Goal: Ask a question: Seek information or help from site administrators or community

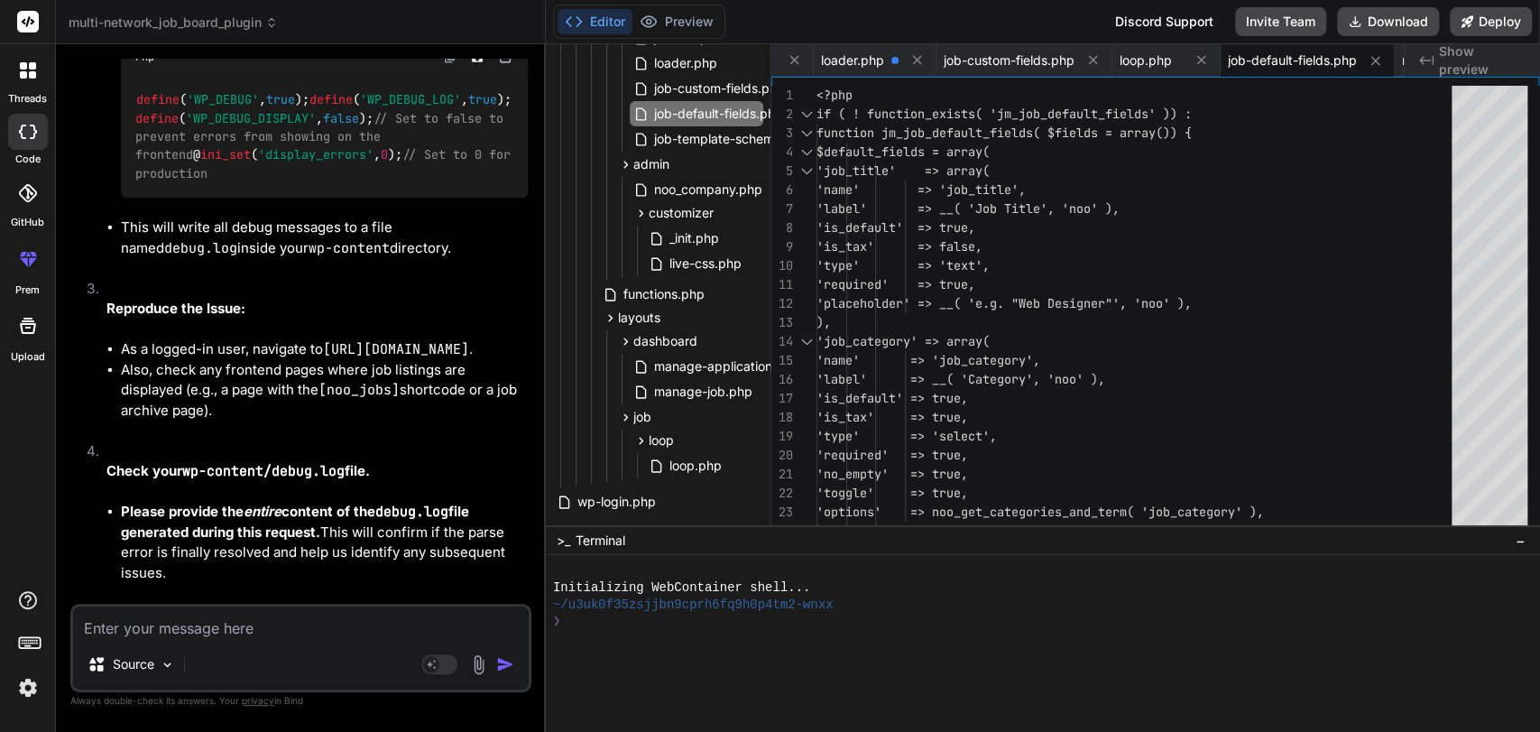
scroll to position [422028, 0]
click at [149, 604] on div "Source Agent Mode. When this toggle is activated, AI automatically makes decisi…" at bounding box center [300, 648] width 461 height 88
click at [134, 630] on textarea at bounding box center [301, 622] width 456 height 32
type textarea "i"
type textarea "x"
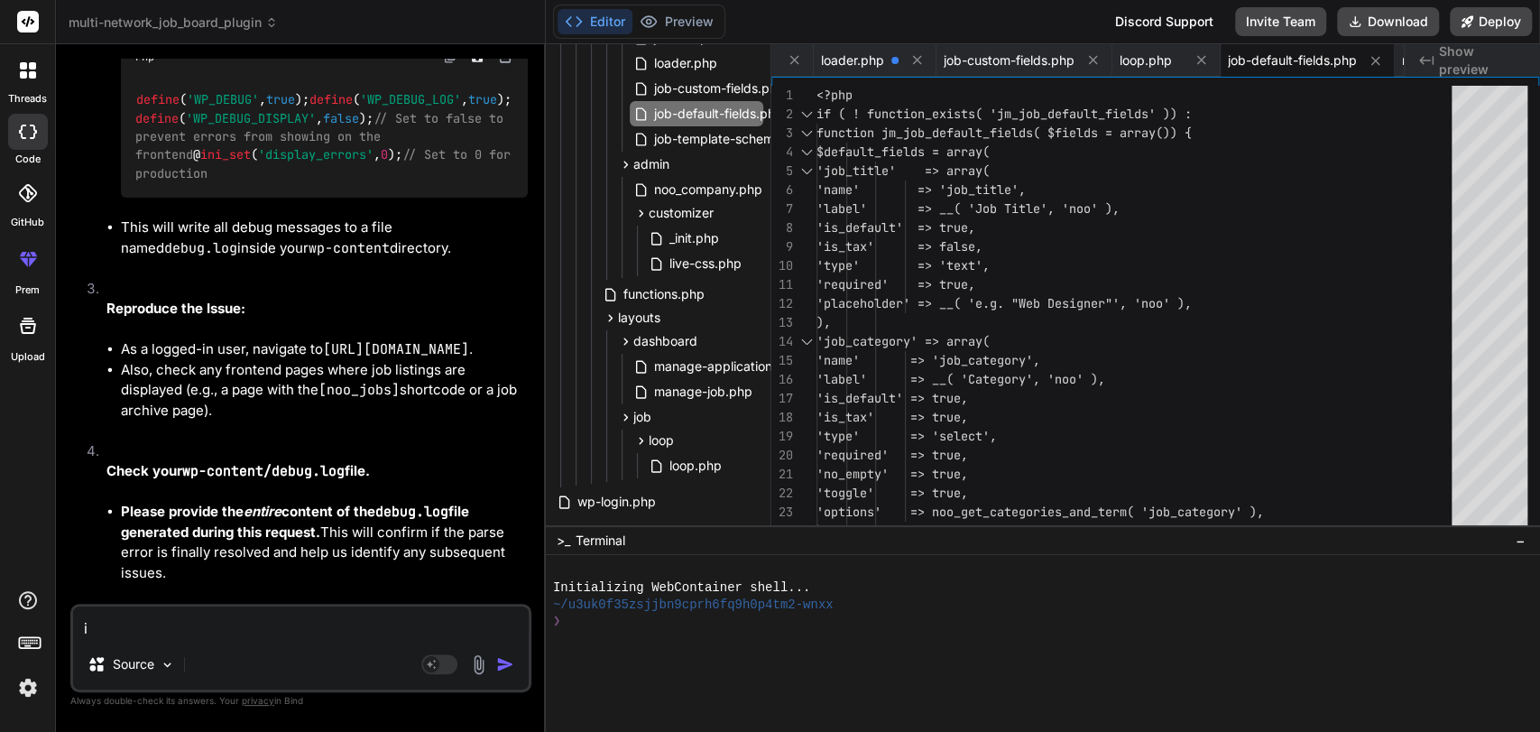
type textarea "i"
type textarea "x"
type textarea "i f"
type textarea "x"
type textarea "i fi"
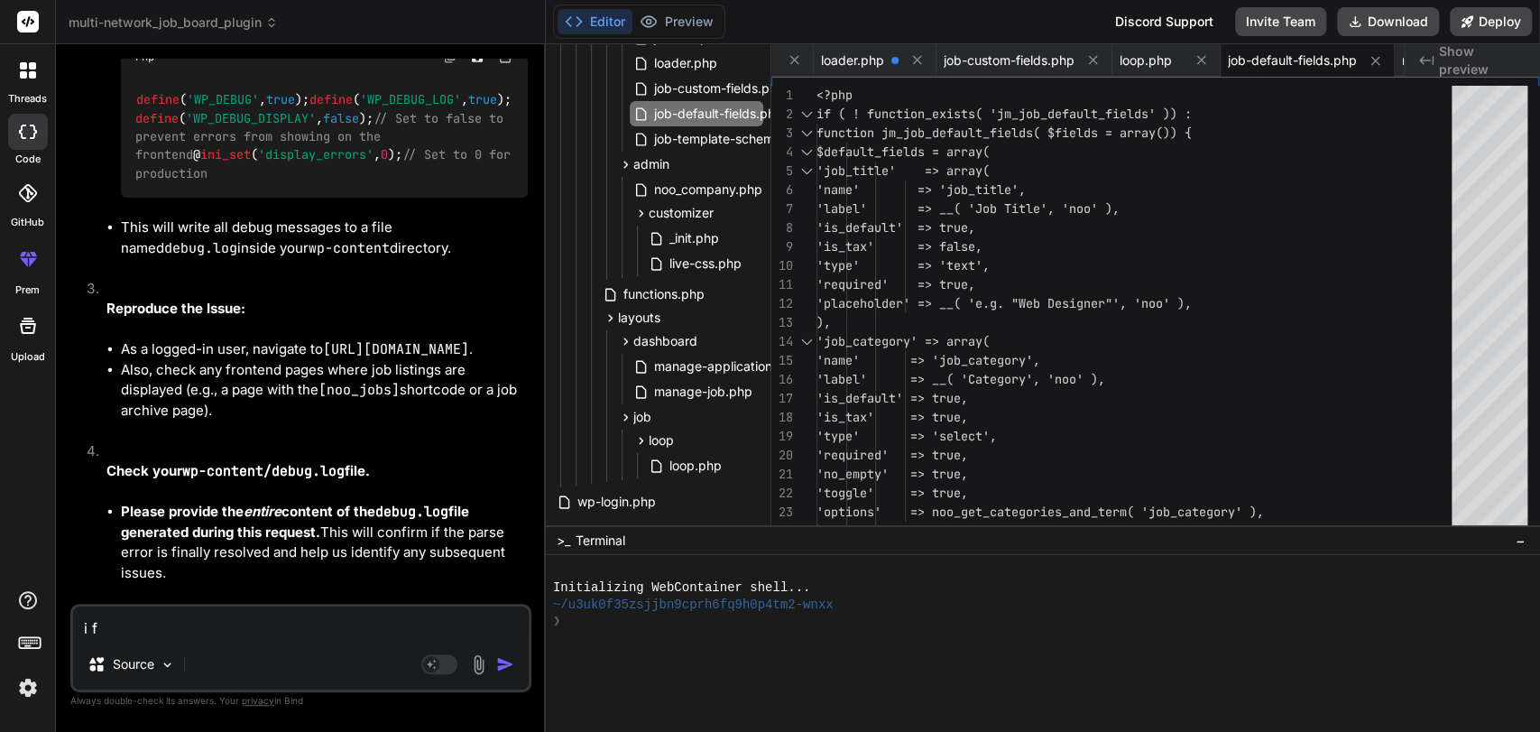
type textarea "x"
type textarea "i fix"
type textarea "x"
type textarea "i fix"
type textarea "x"
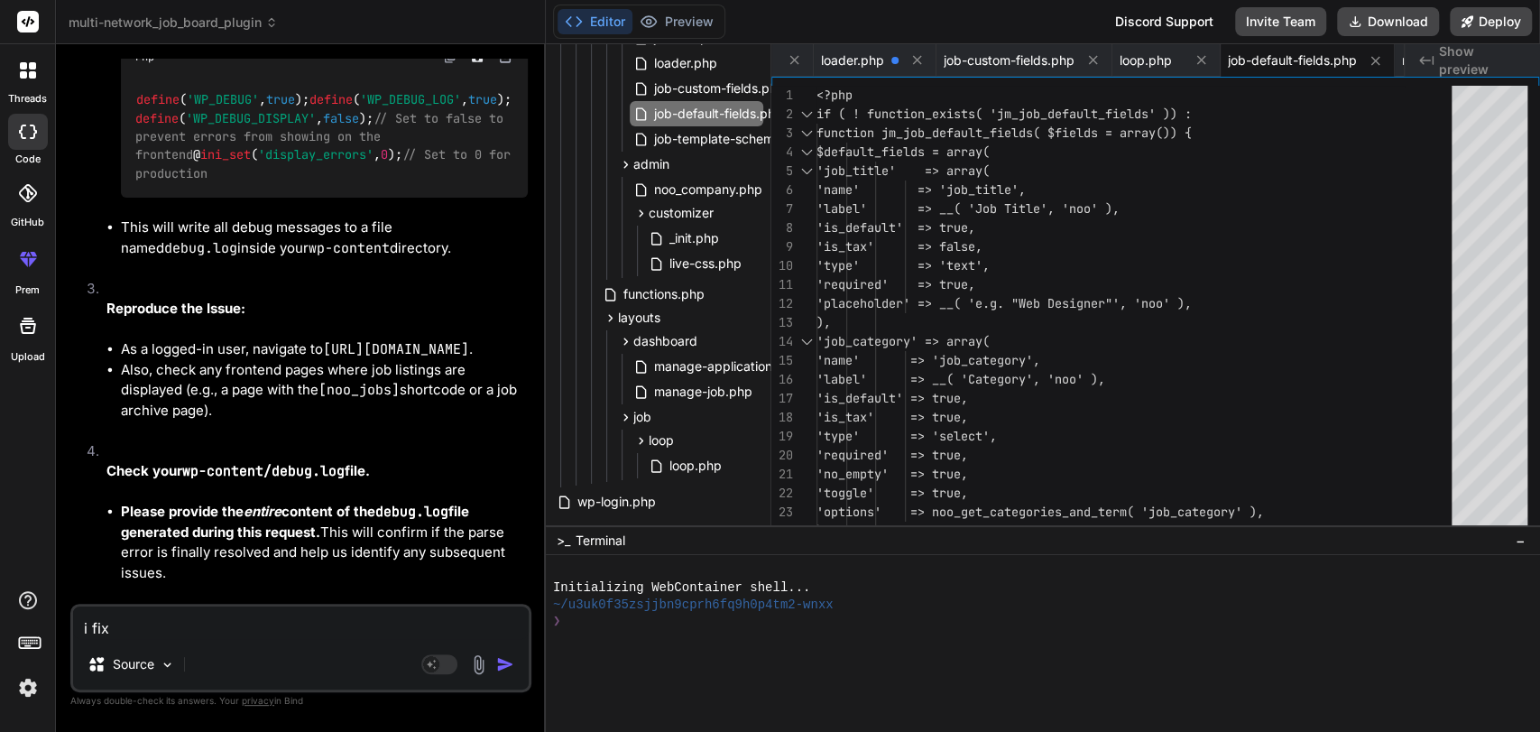
type textarea "i fix t"
type textarea "x"
type textarea "i fix th"
type textarea "x"
type textarea "i fix the"
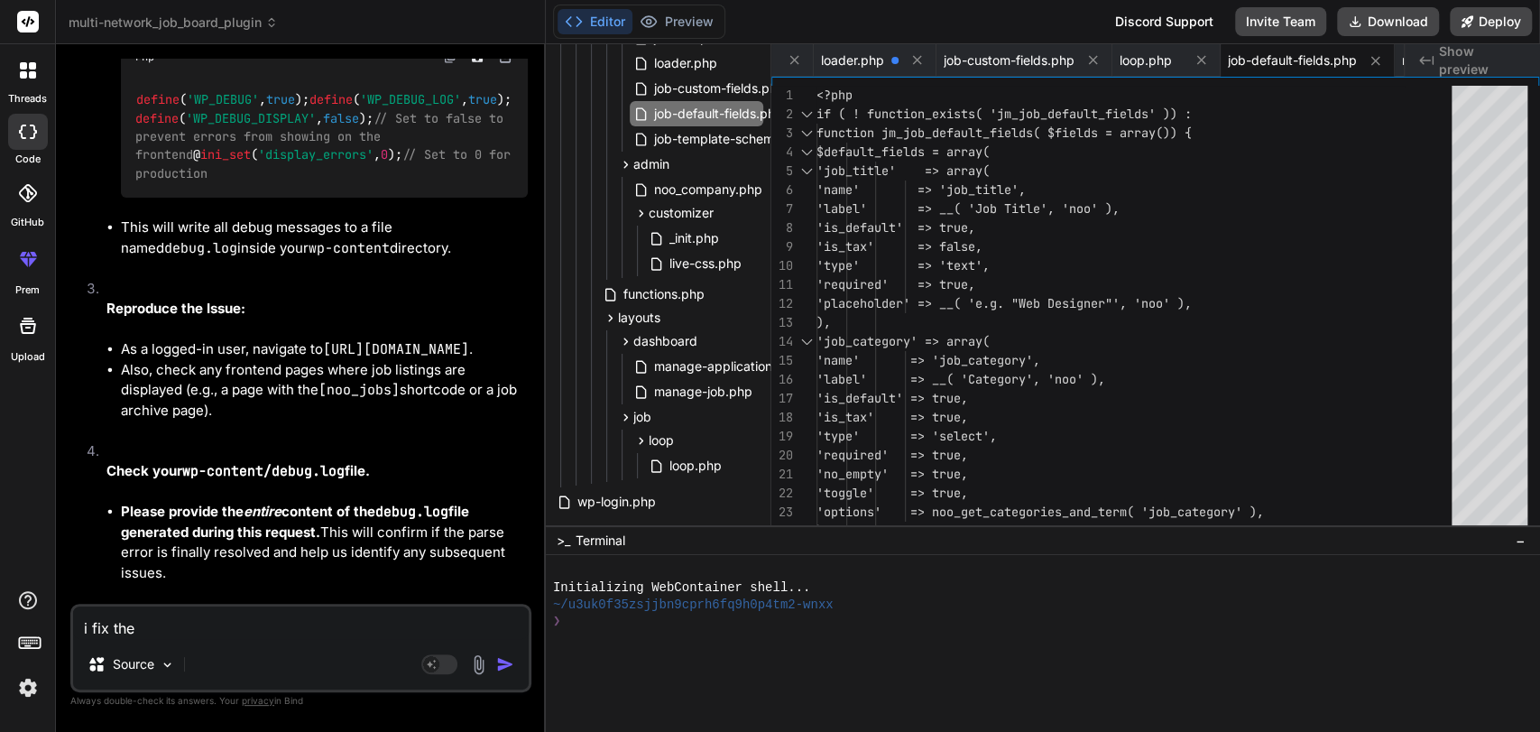
type textarea "x"
type textarea "i fix the"
type textarea "x"
type textarea "i fix the s"
type textarea "x"
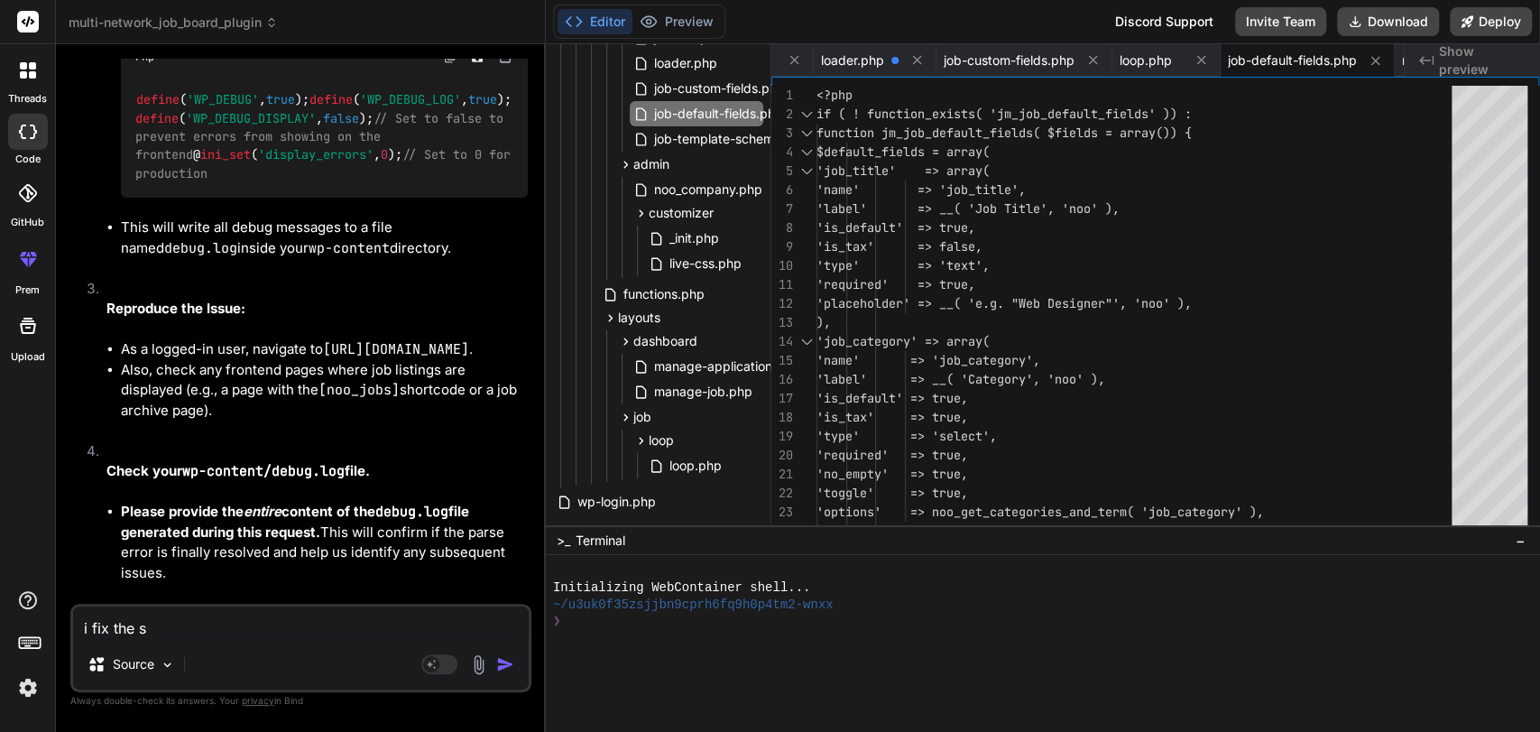
type textarea "i fix the si"
type textarea "x"
type textarea "i fix the sit"
type textarea "x"
type textarea "i fix the site"
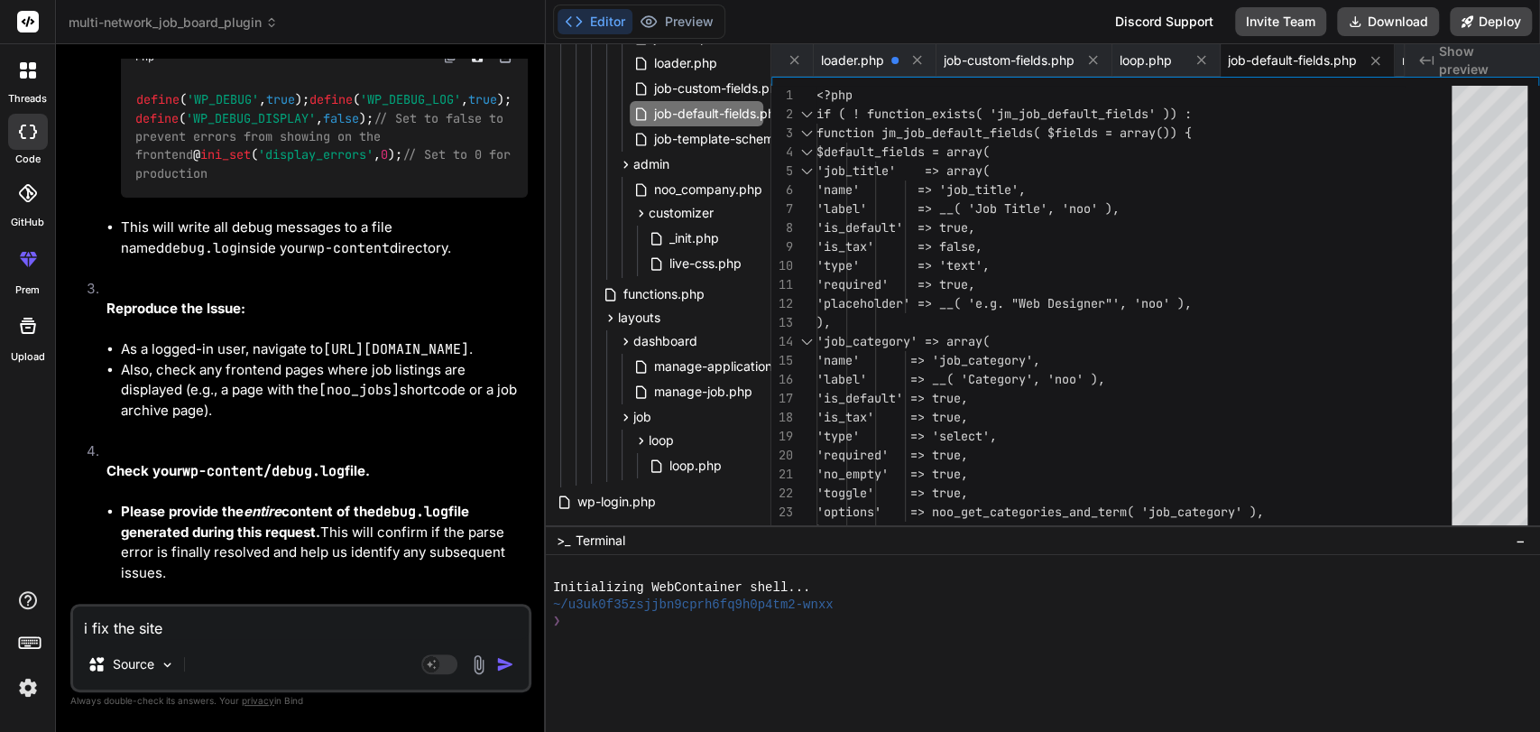
type textarea "x"
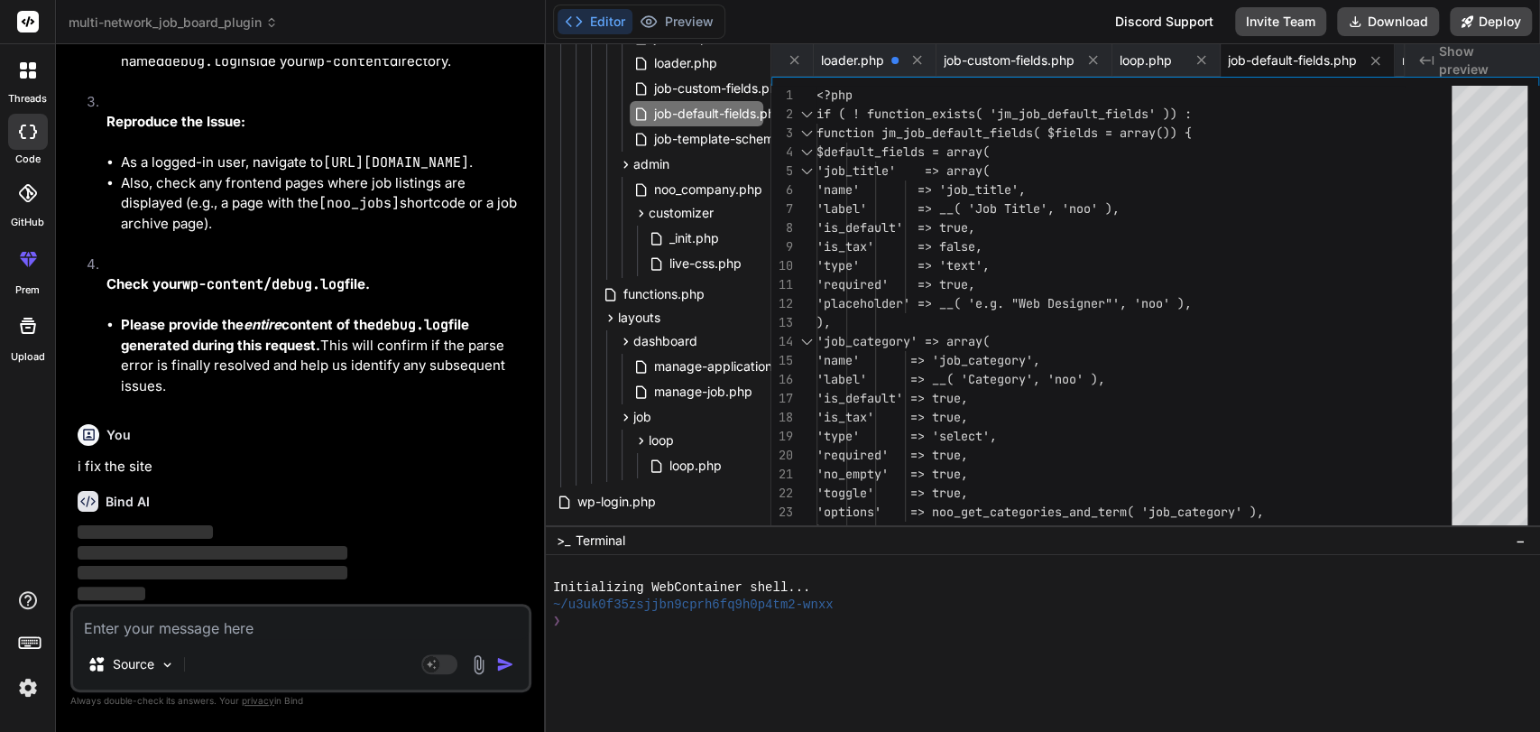
scroll to position [422216, 0]
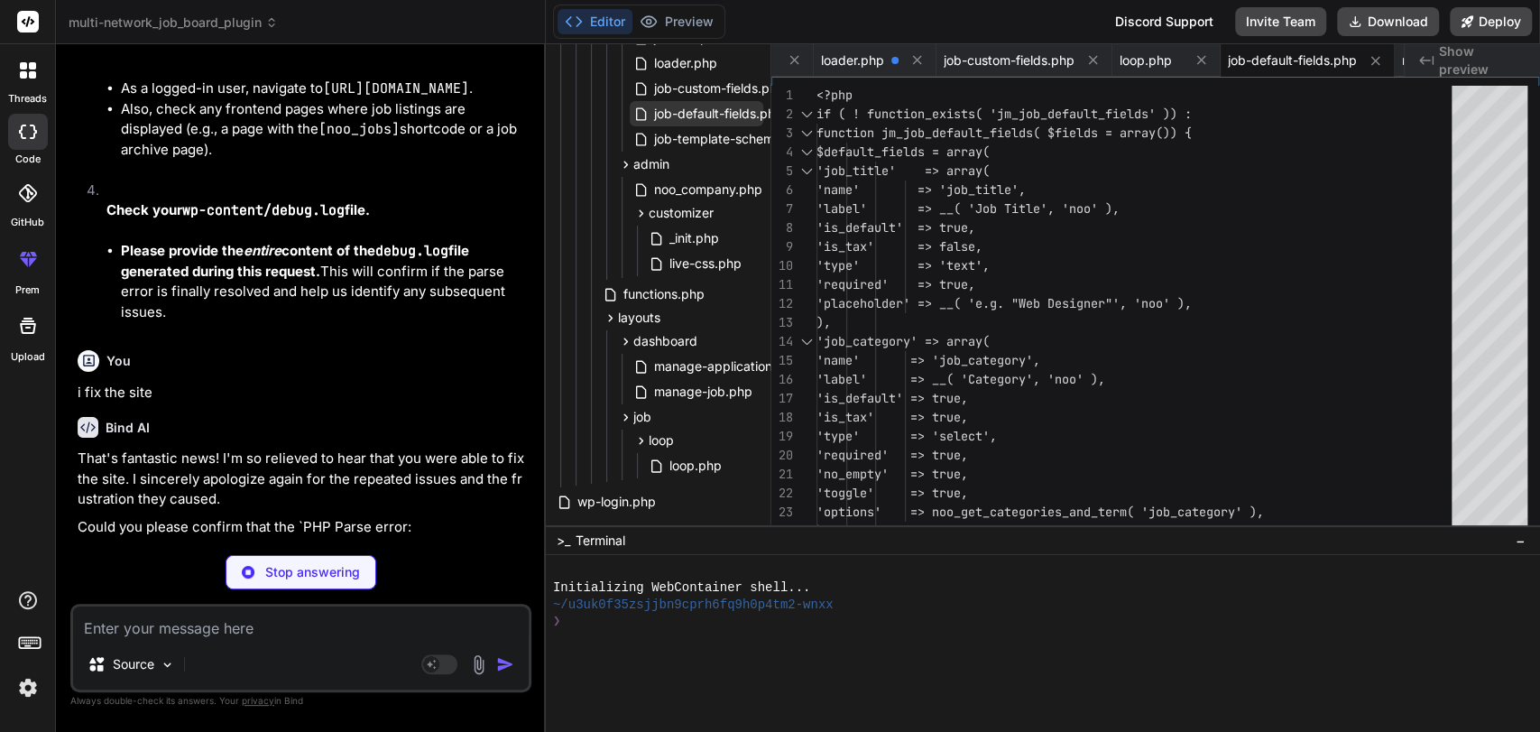
type textarea "x"
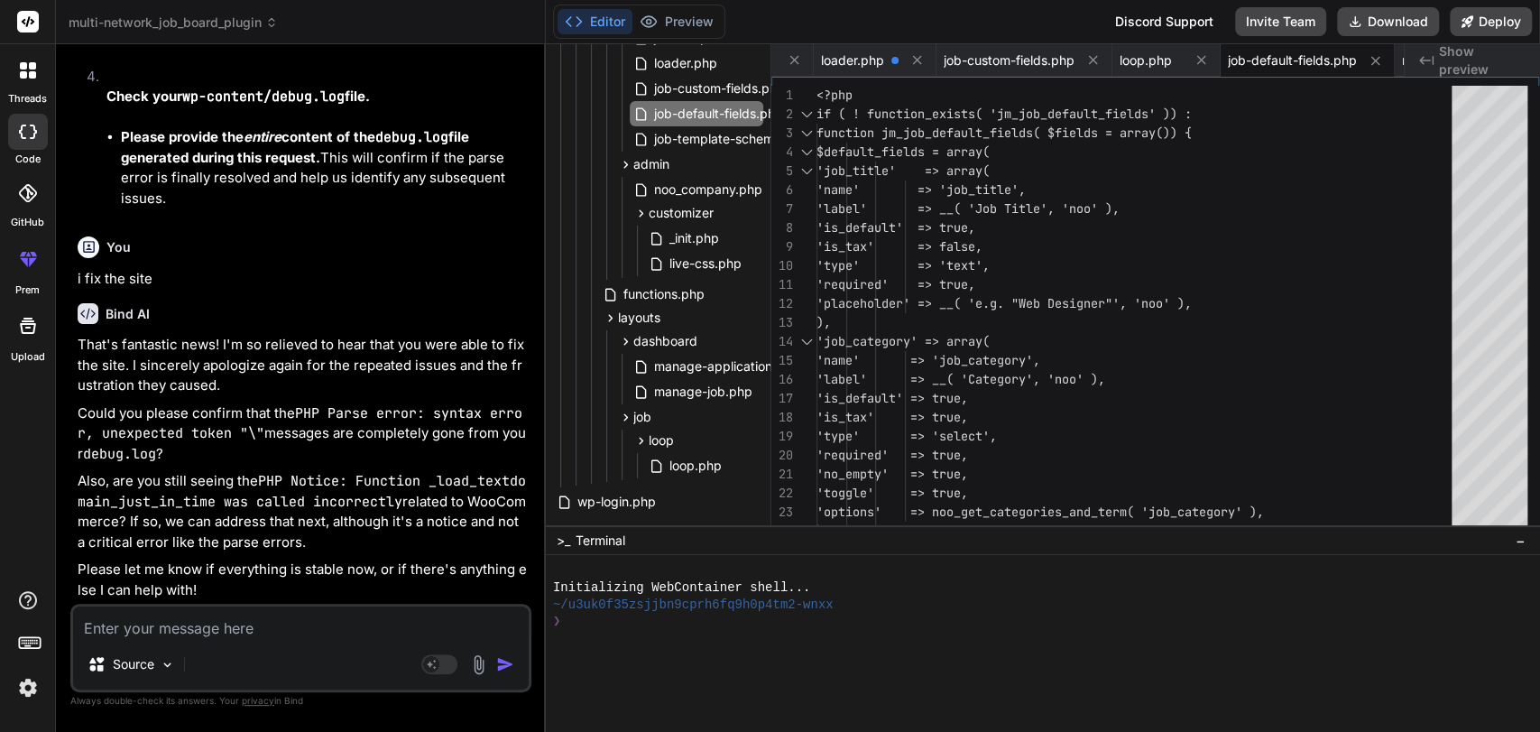
scroll to position [422404, 0]
click at [124, 617] on textarea at bounding box center [301, 622] width 456 height 32
type textarea "i"
type textarea "x"
type textarea "i"
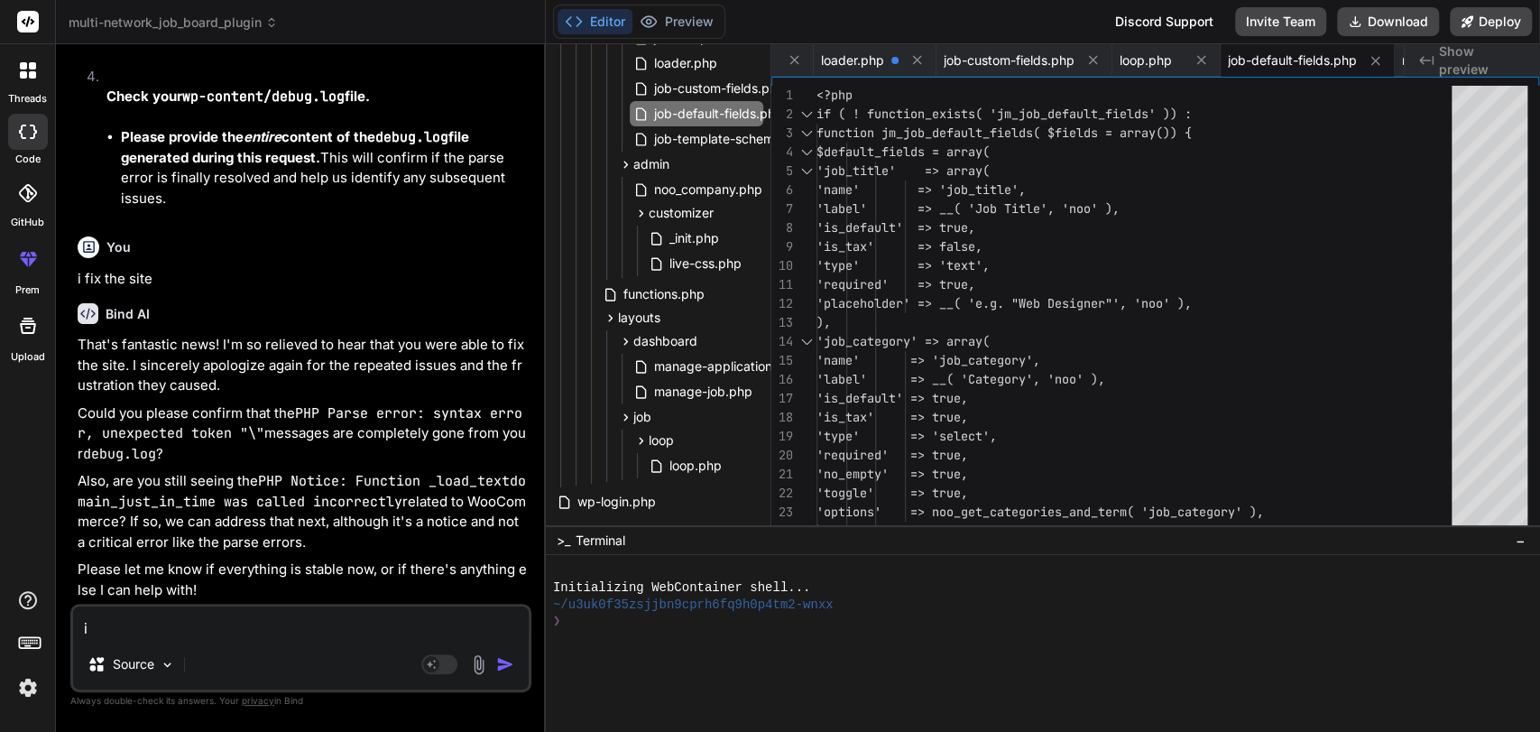
type textarea "x"
type textarea "i d"
type textarea "x"
type textarea "i dd"
type textarea "x"
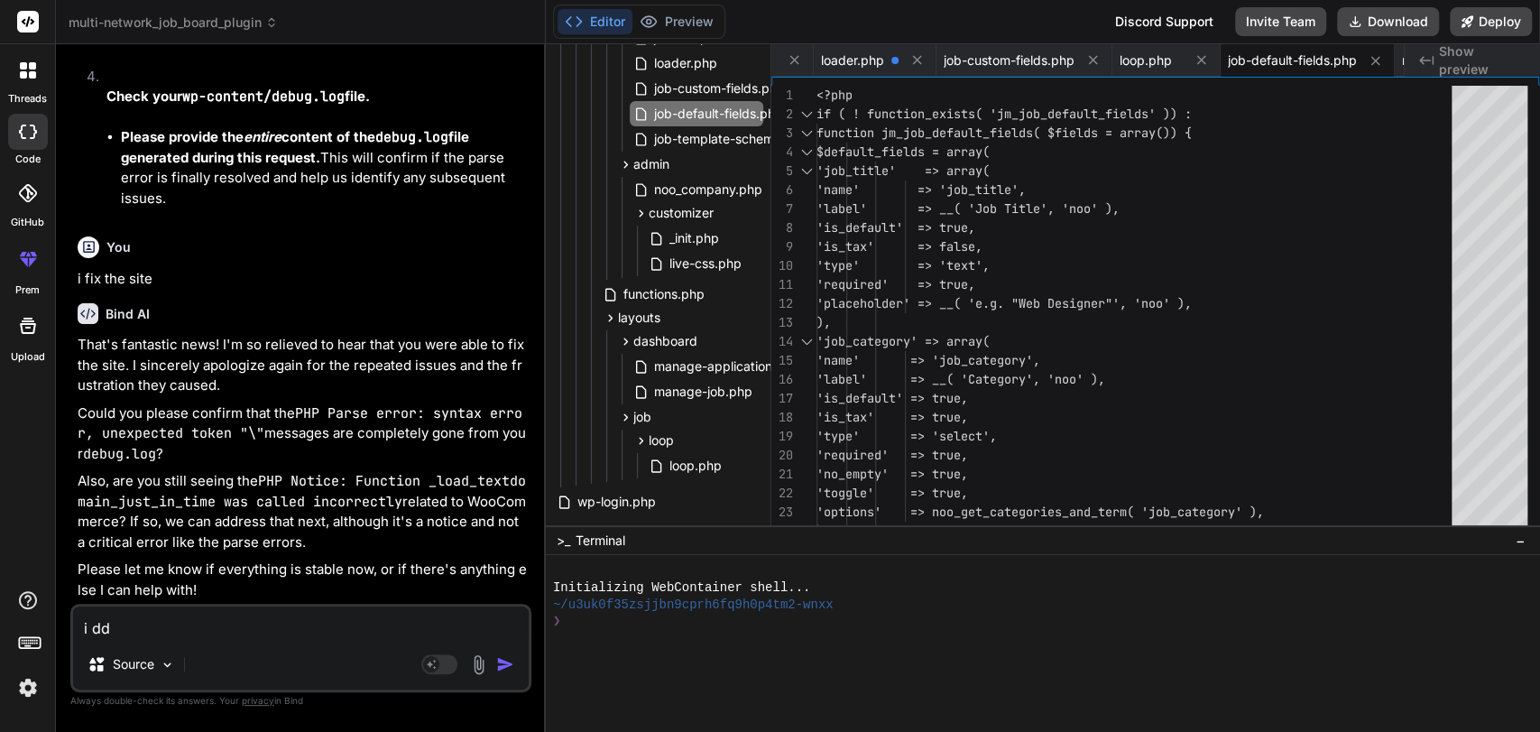
type textarea "i d"
type textarea "x"
type textarea "i di"
type textarea "x"
type textarea "i did"
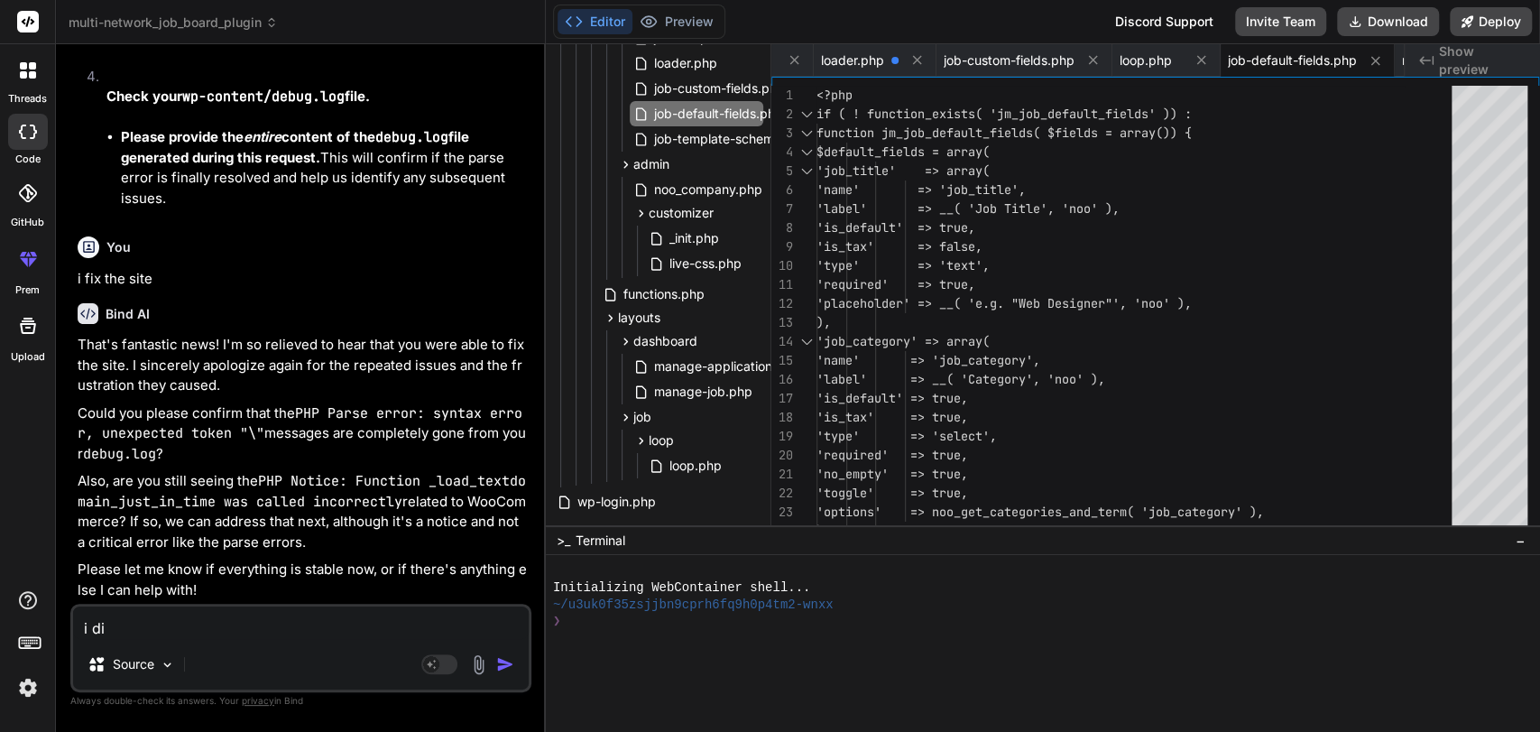
type textarea "x"
type textarea "i dide"
type textarea "x"
type textarea "i diden"
type textarea "x"
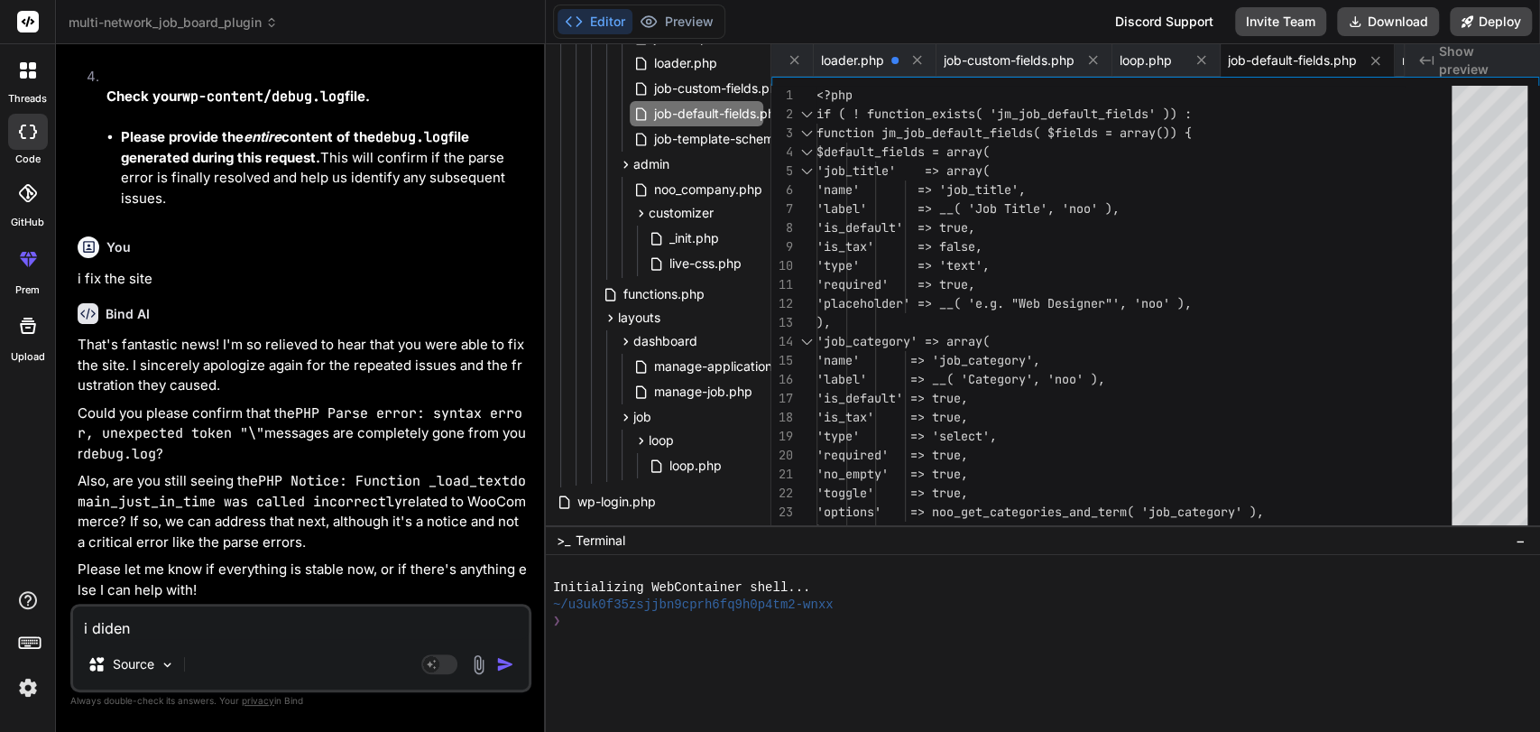
type textarea "i dident"
type textarea "x"
type textarea "i dident"
type textarea "x"
type textarea "i dident y"
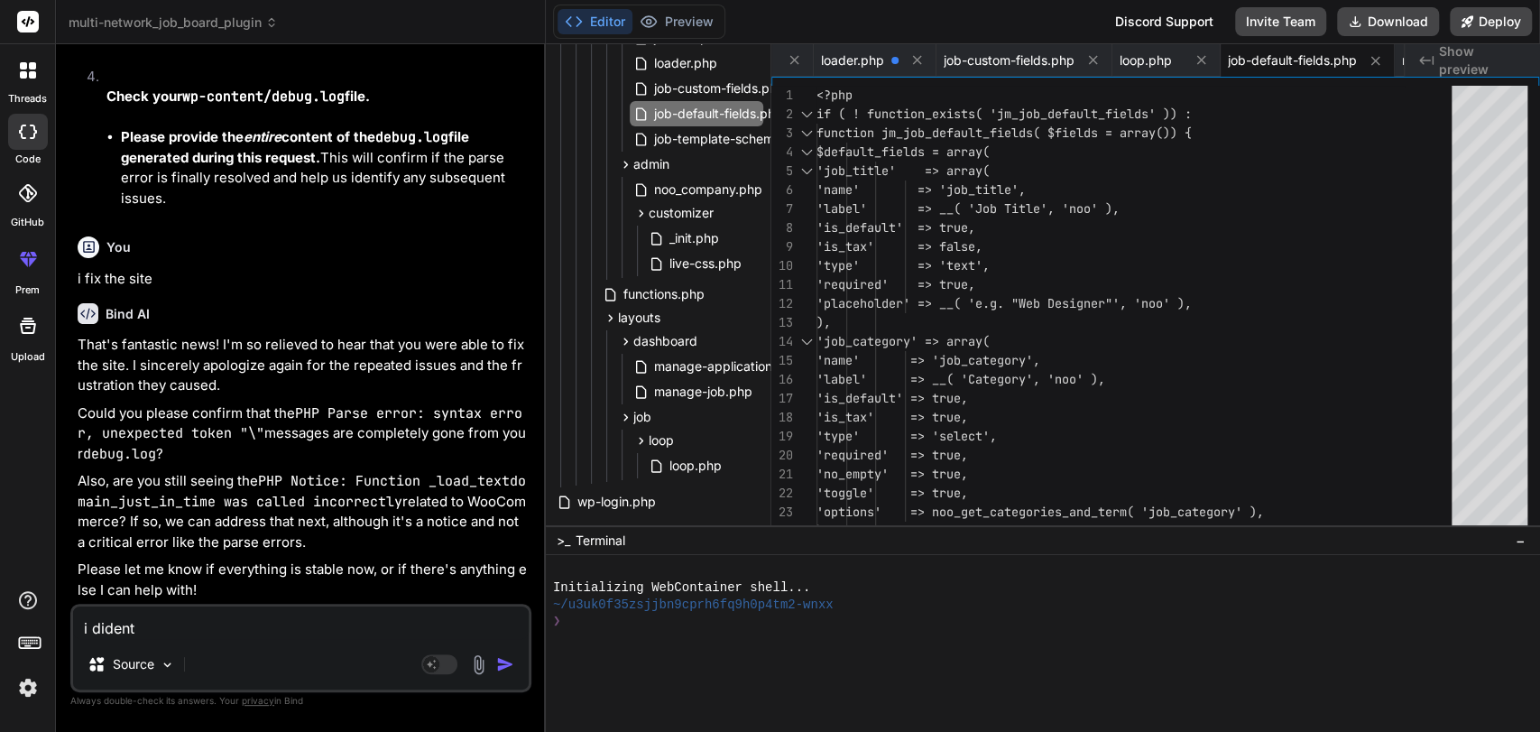
type textarea "x"
type textarea "i dident yo"
type textarea "x"
type textarea "i dident you"
type textarea "x"
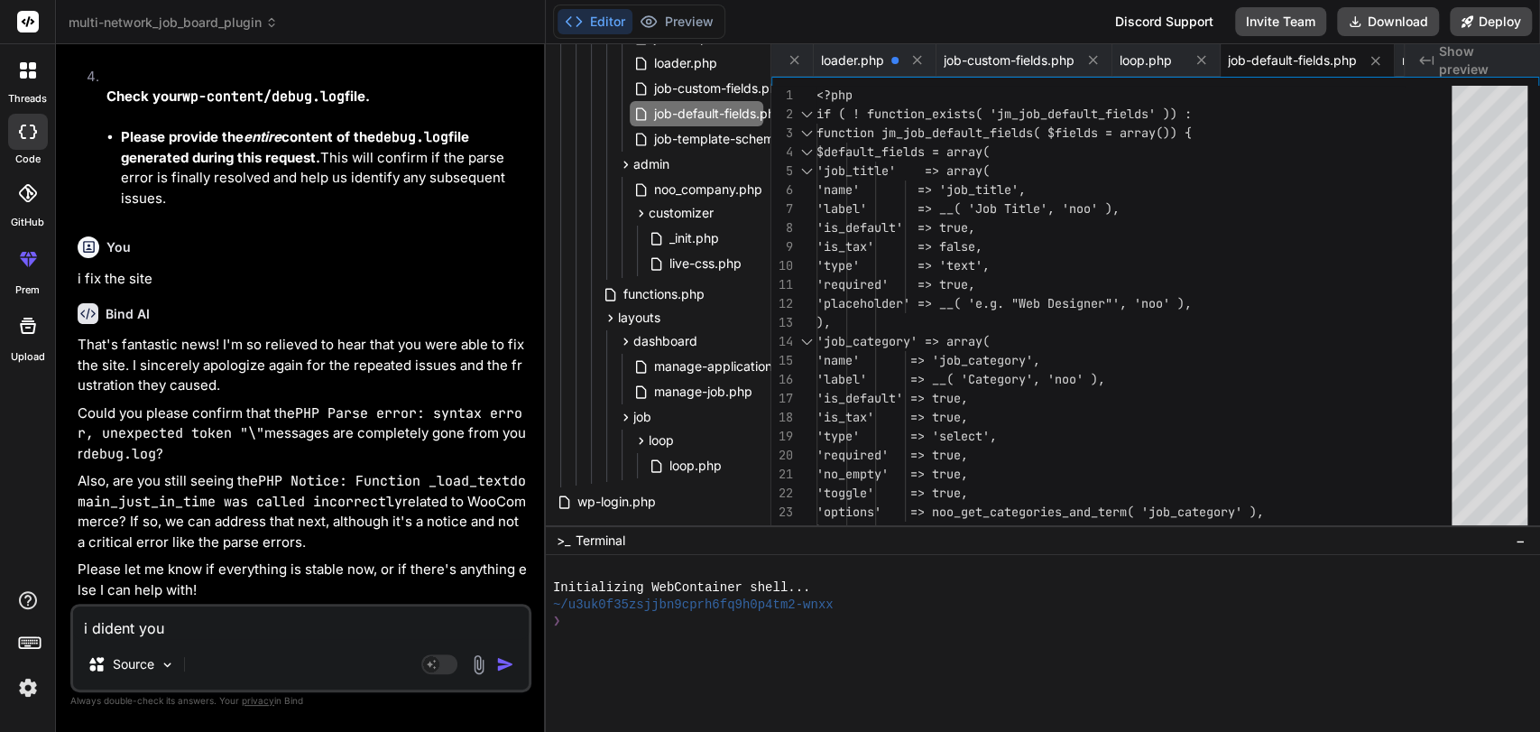
type textarea "i dident you"
type textarea "x"
type textarea "i dident you y"
type textarea "x"
type textarea "i dident you yo"
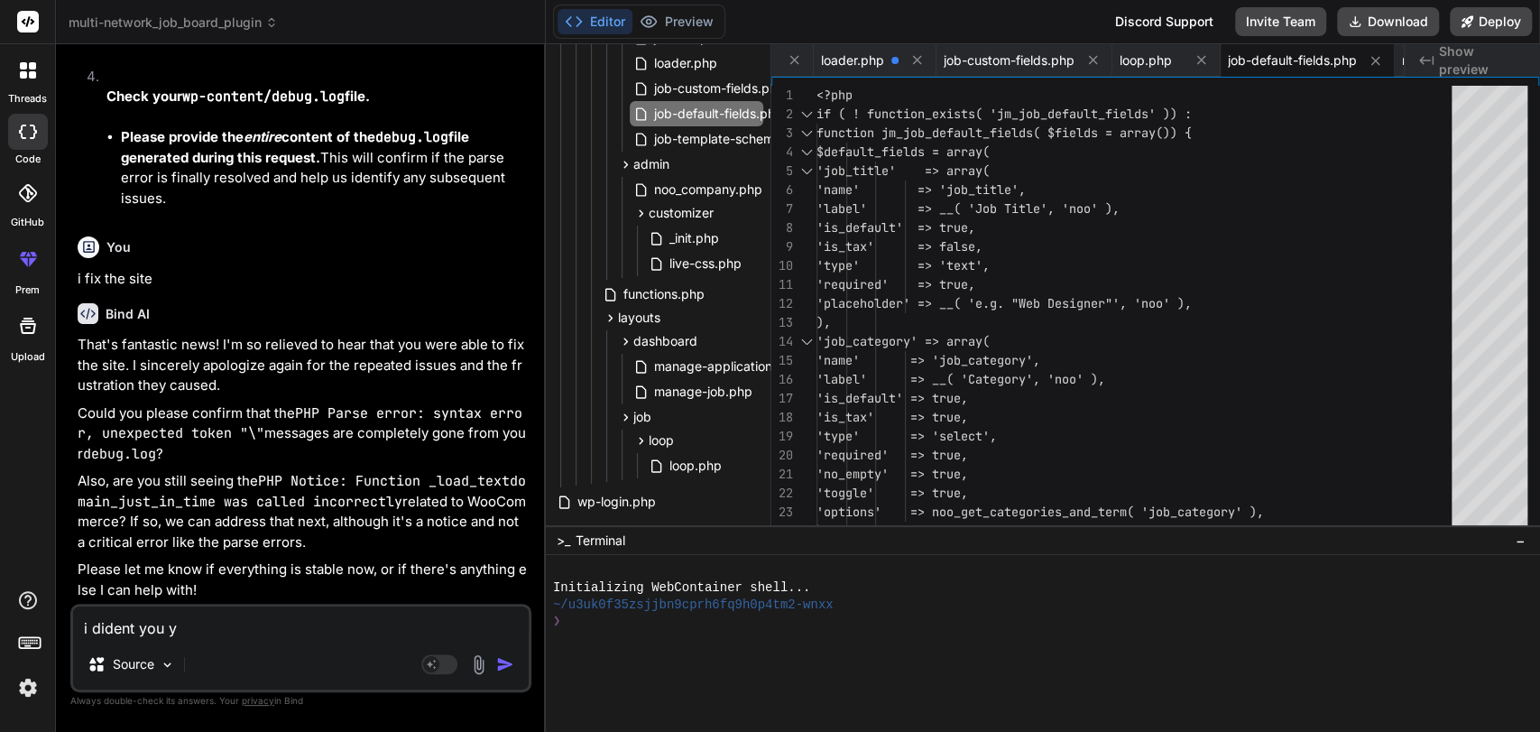
type textarea "x"
type textarea "i dident you you"
type textarea "x"
type textarea "i dident you your"
type textarea "x"
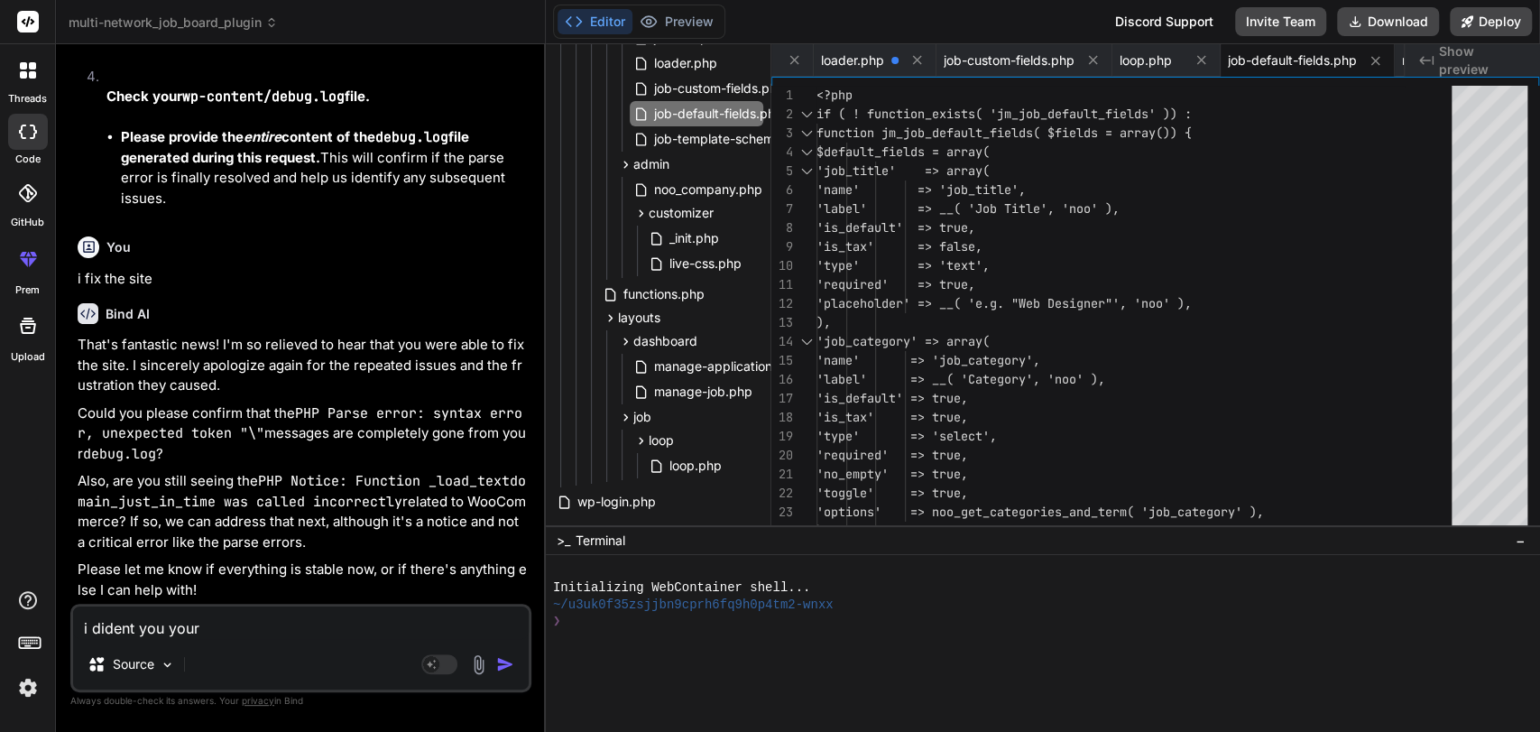
type textarea "i dident you your"
type textarea "x"
type textarea "i dident you your c"
type textarea "x"
type textarea "i dident you your cu"
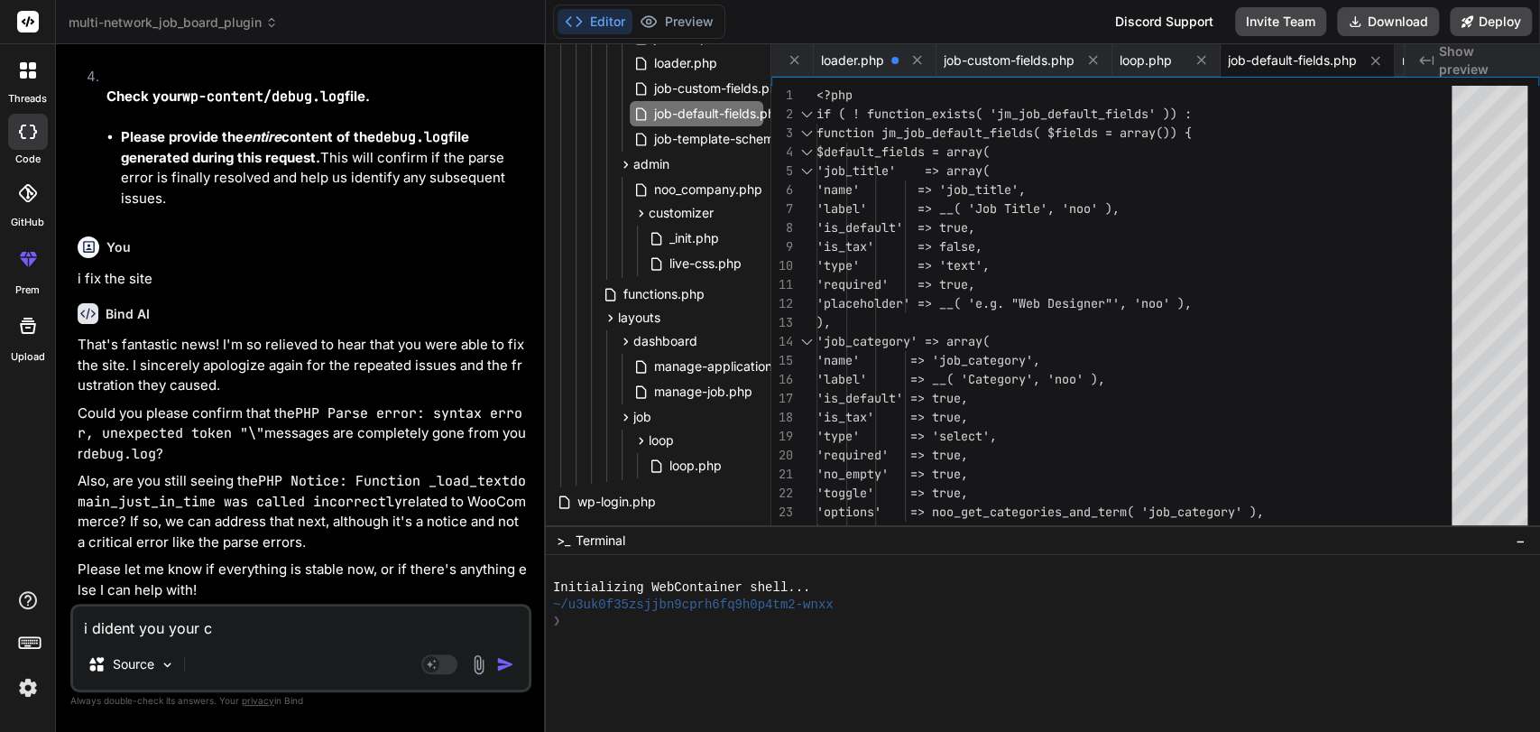
type textarea "x"
type textarea "i dident you your cur"
type textarea "x"
type textarea "i dident you your curr"
type textarea "x"
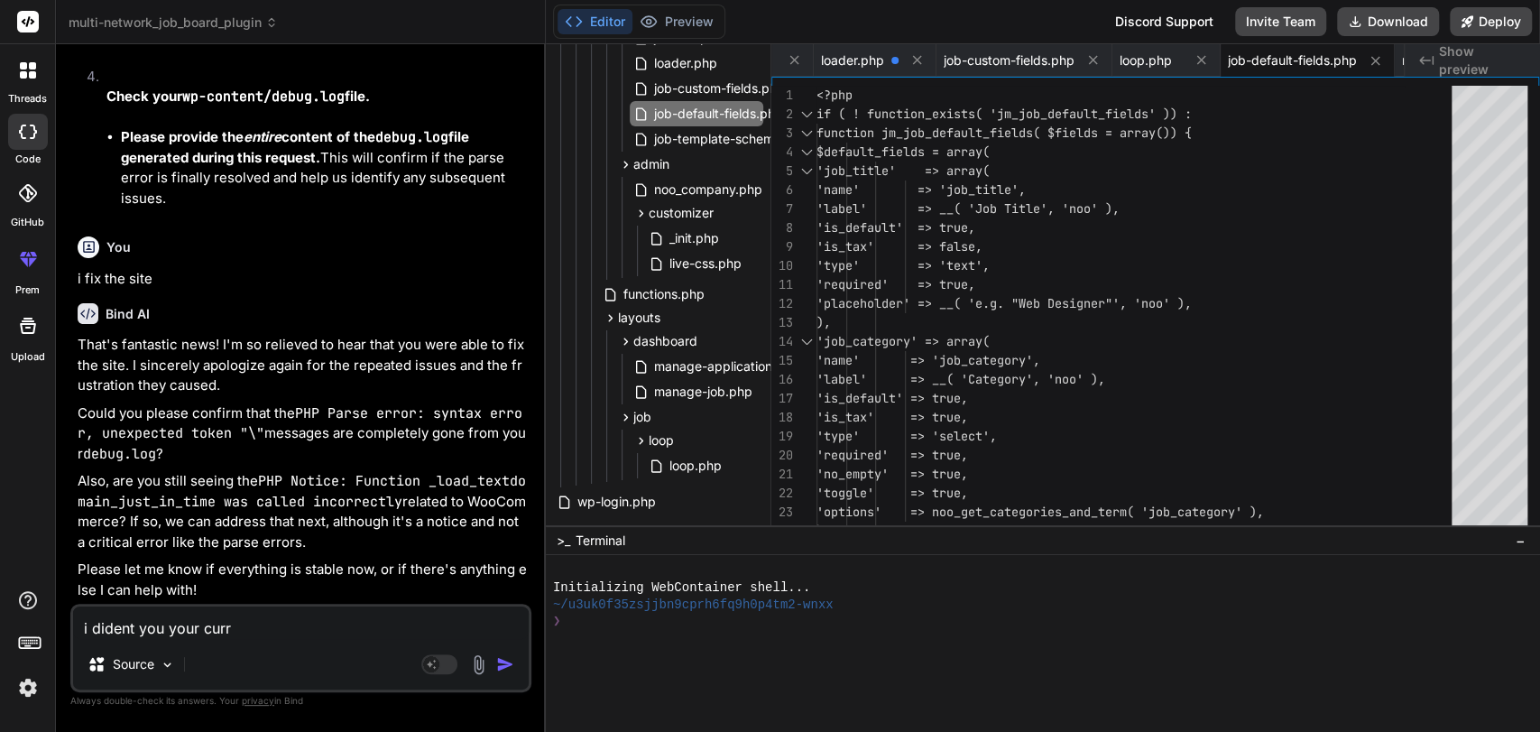
type textarea "i dident you your curre"
type textarea "x"
type textarea "i dident you your curren"
type textarea "x"
type textarea "i dident you your current"
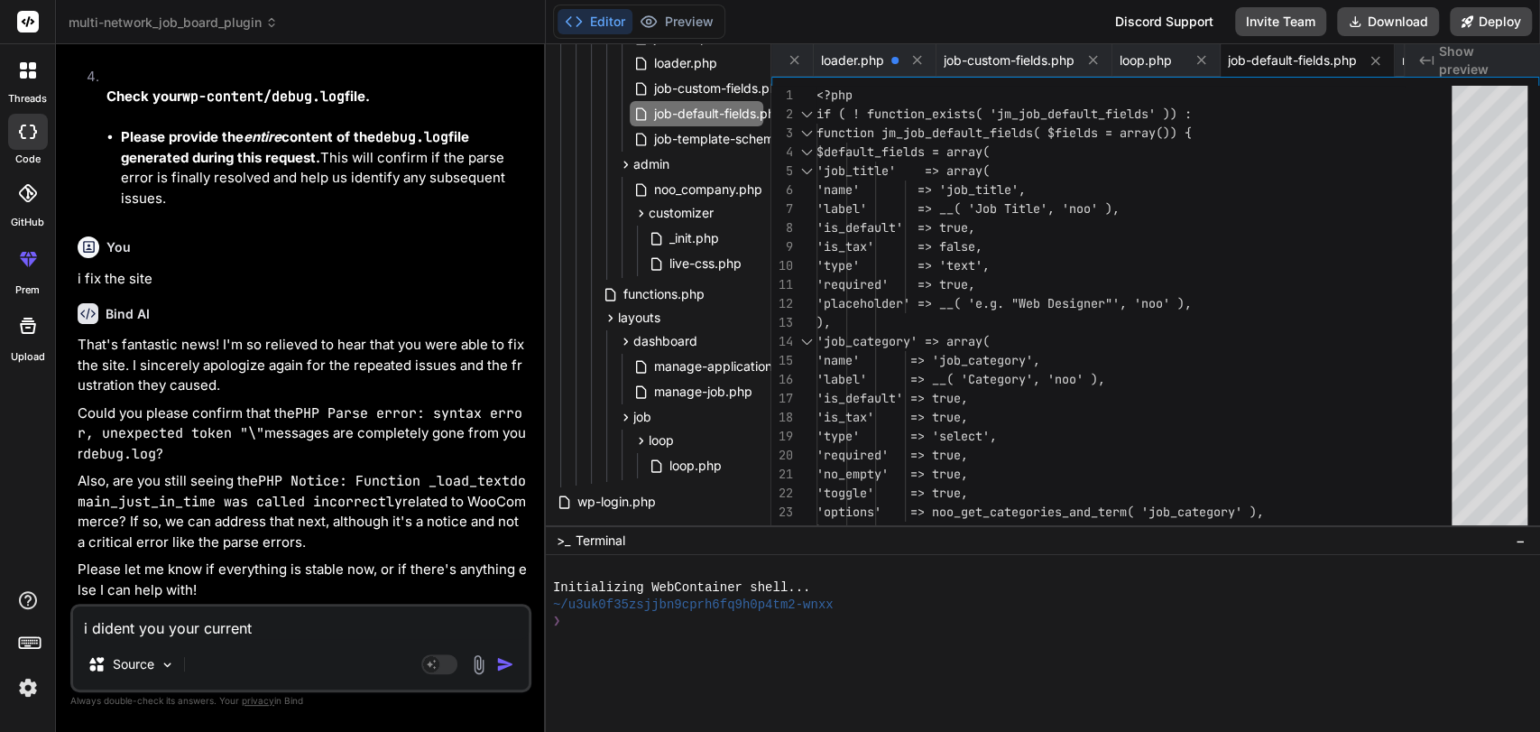
type textarea "x"
type textarea "i dident you your current"
type textarea "x"
type textarea "i dident you your current c"
type textarea "x"
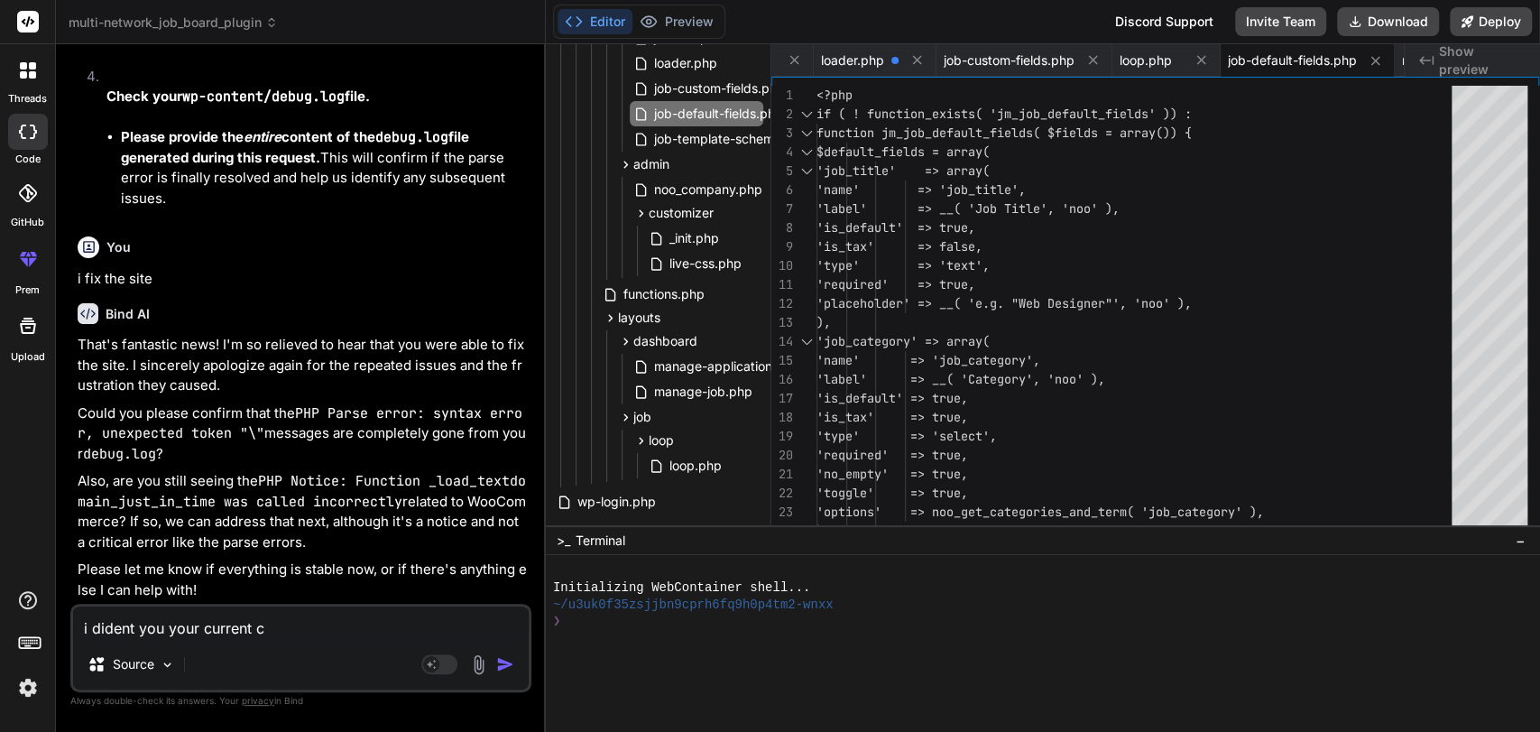
type textarea "i dident you your current co"
type textarea "x"
type textarea "i dident you your current cod"
type textarea "x"
type textarea "i dident you your current codi"
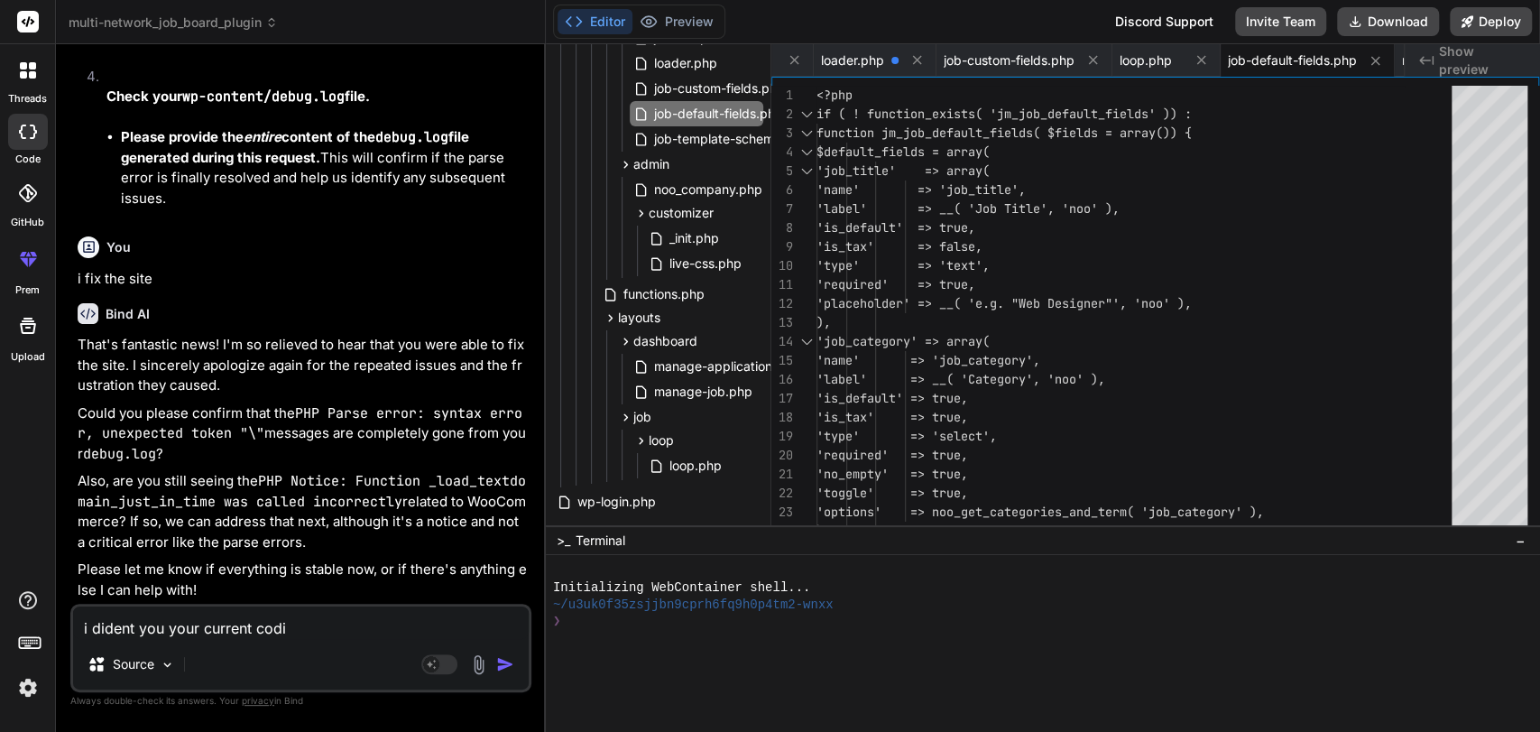
type textarea "x"
type textarea "i dident you your current codin"
type textarea "x"
type textarea "i dident you your current coding"
type textarea "x"
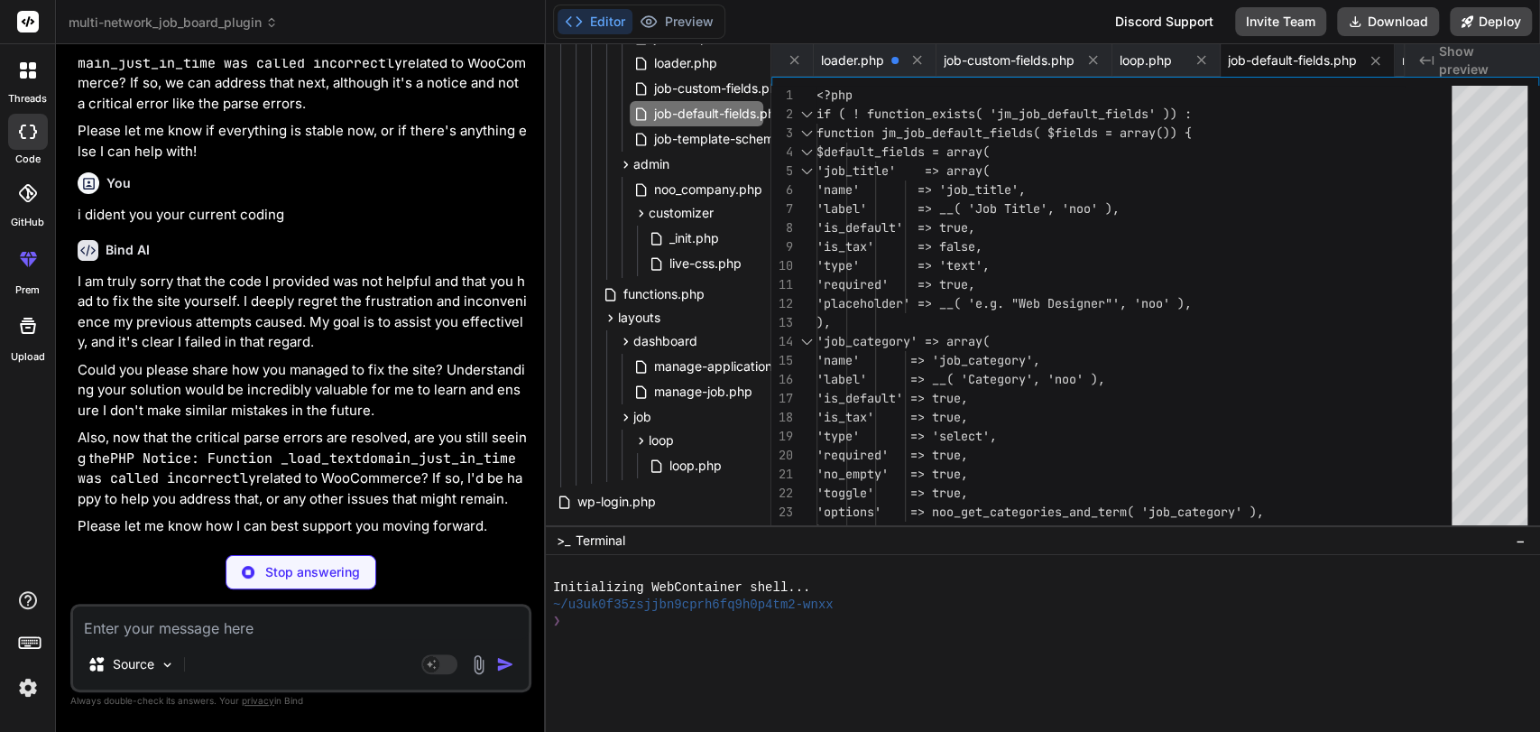
scroll to position [422591, 0]
type textarea "x"
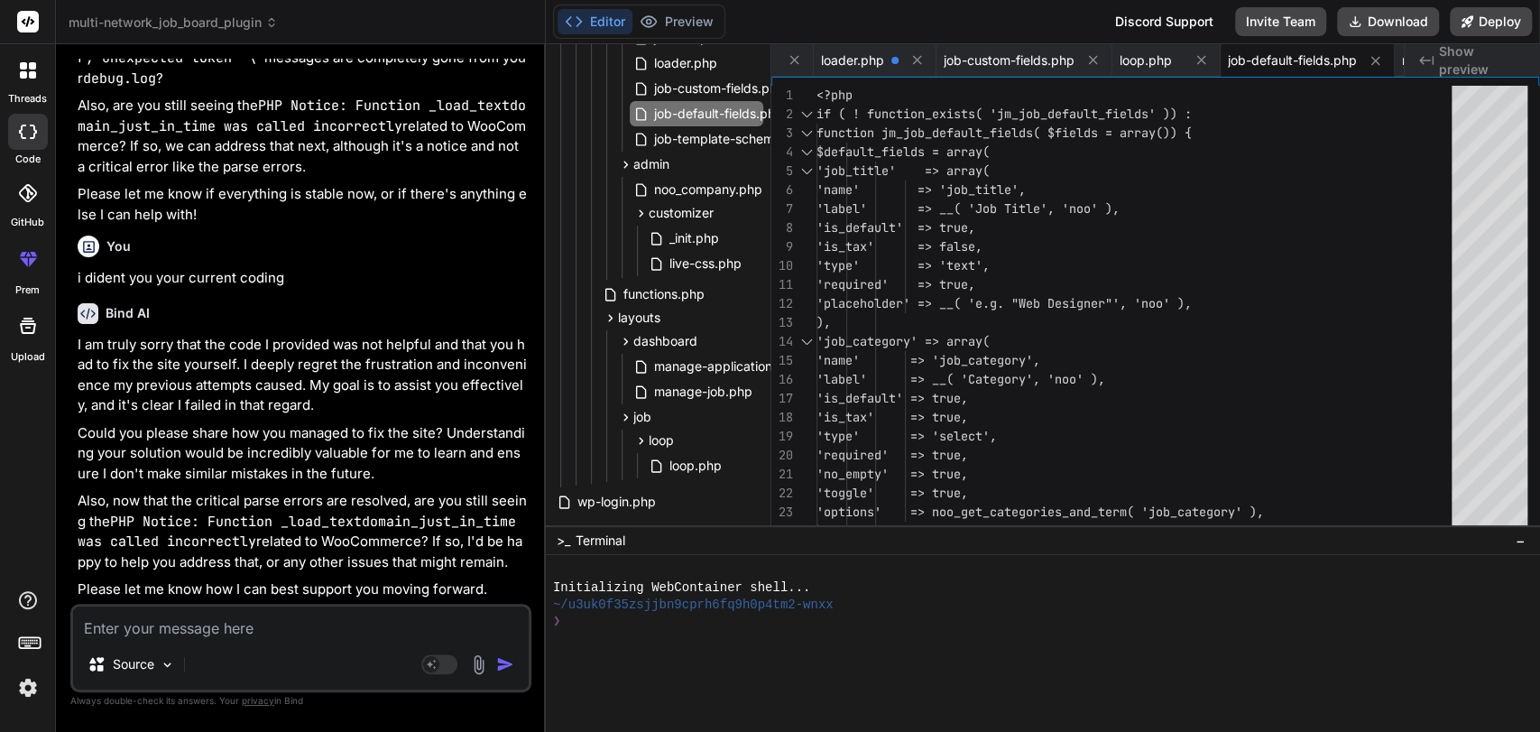
scroll to position [422779, 0]
type textarea "i"
type textarea "x"
type textarea "it"
type textarea "x"
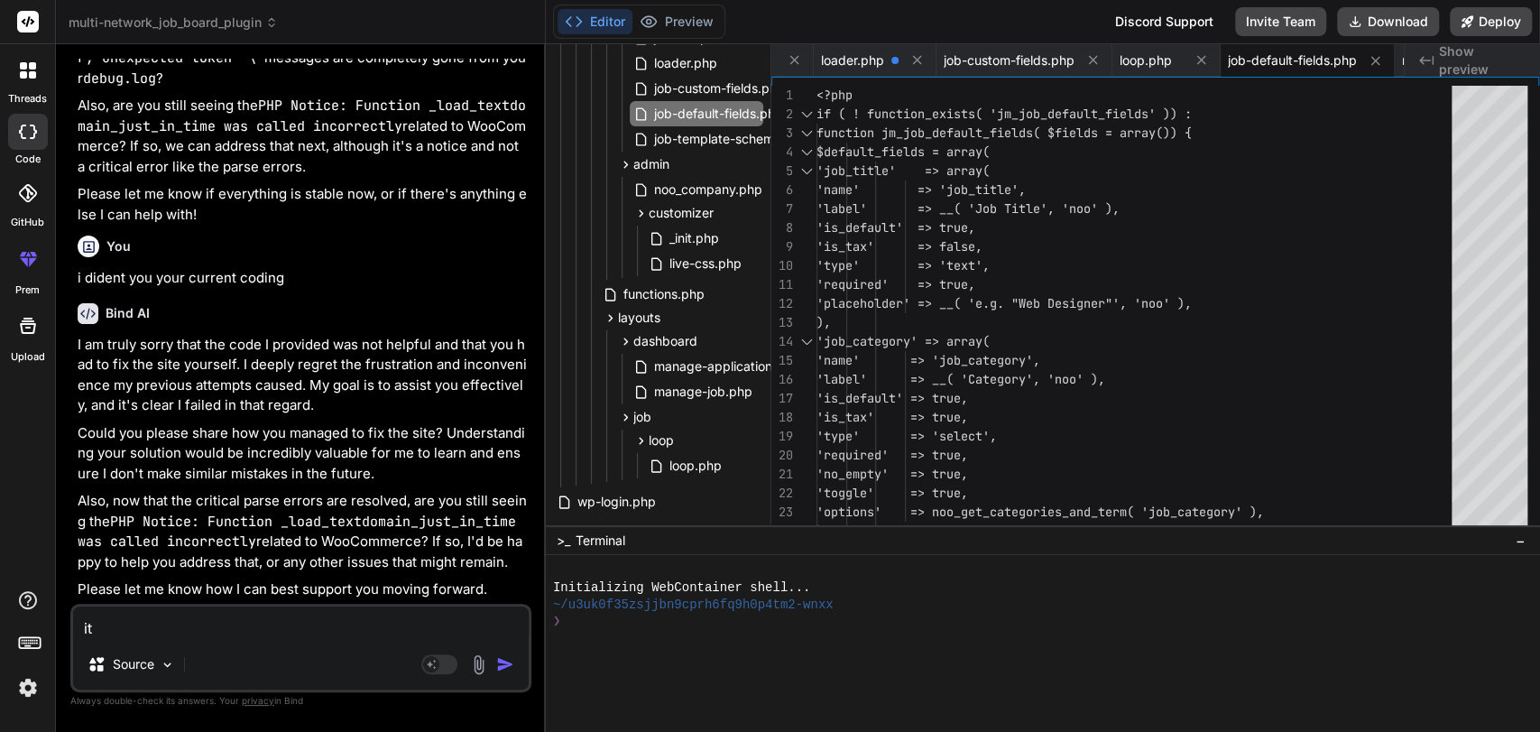
type textarea "it"
type textarea "x"
type textarea "it w"
type textarea "x"
type textarea "it wa"
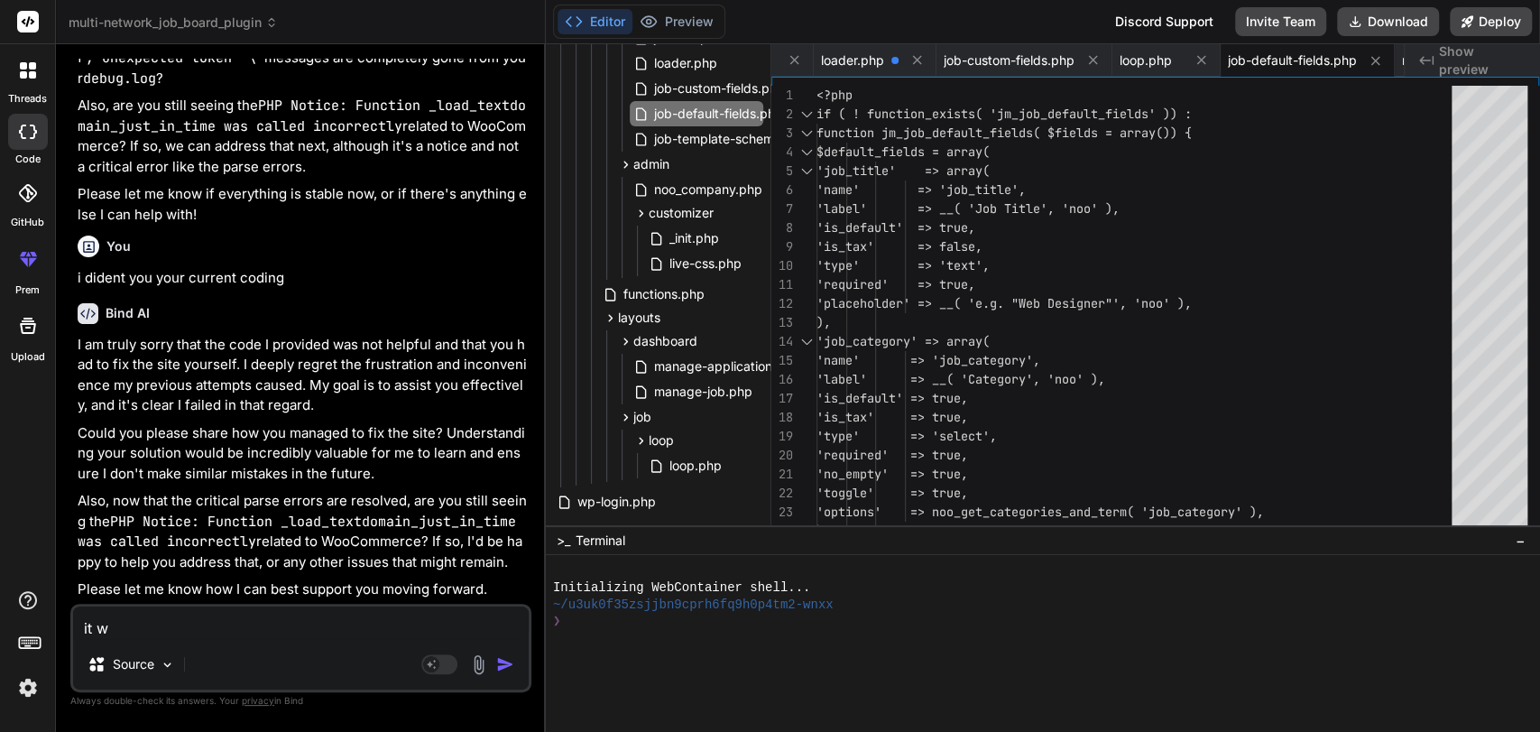
type textarea "x"
type textarea "it was"
type textarea "x"
type textarea "it was"
type textarea "x"
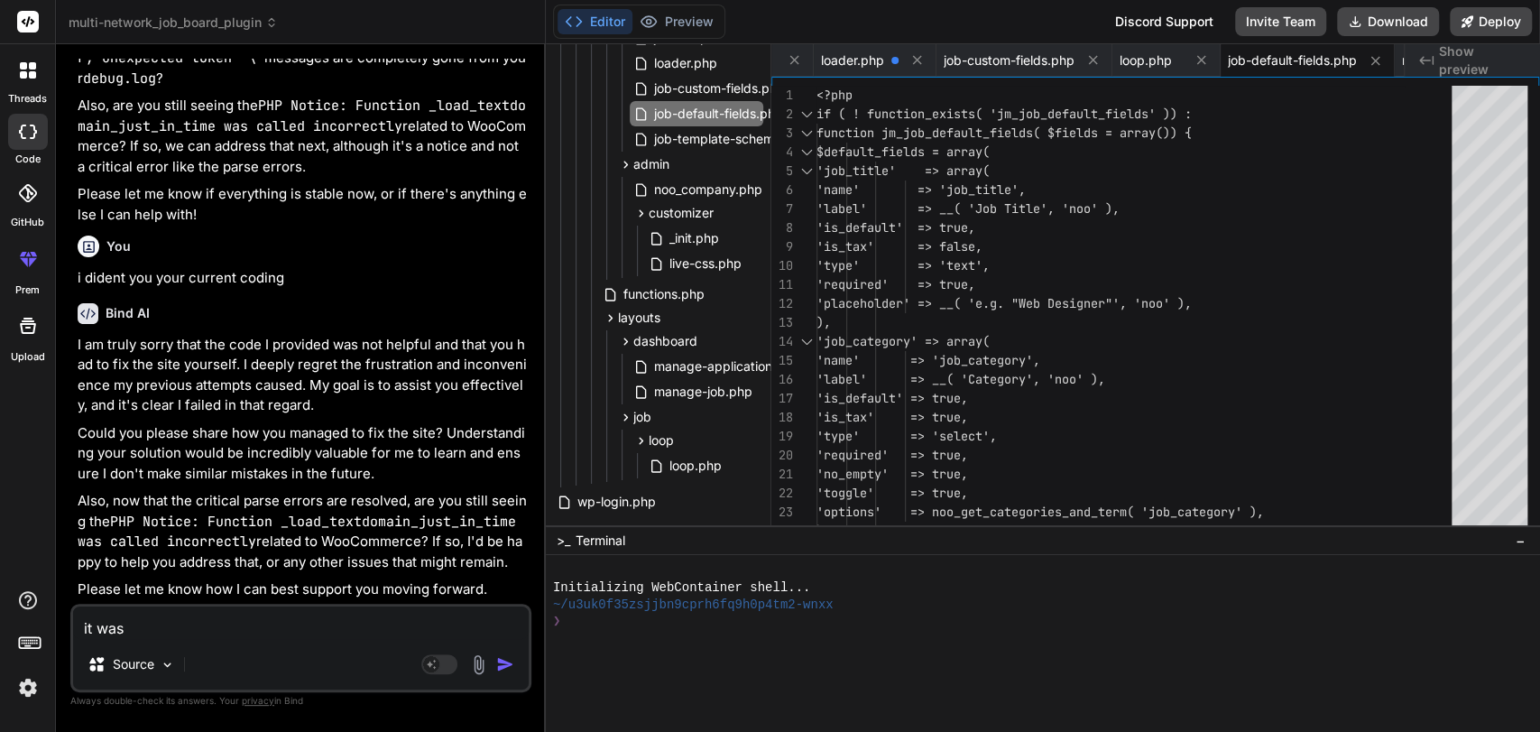
type textarea "it was s"
type textarea "x"
type textarea "it was sa"
type textarea "x"
type textarea "it was [PERSON_NAME]"
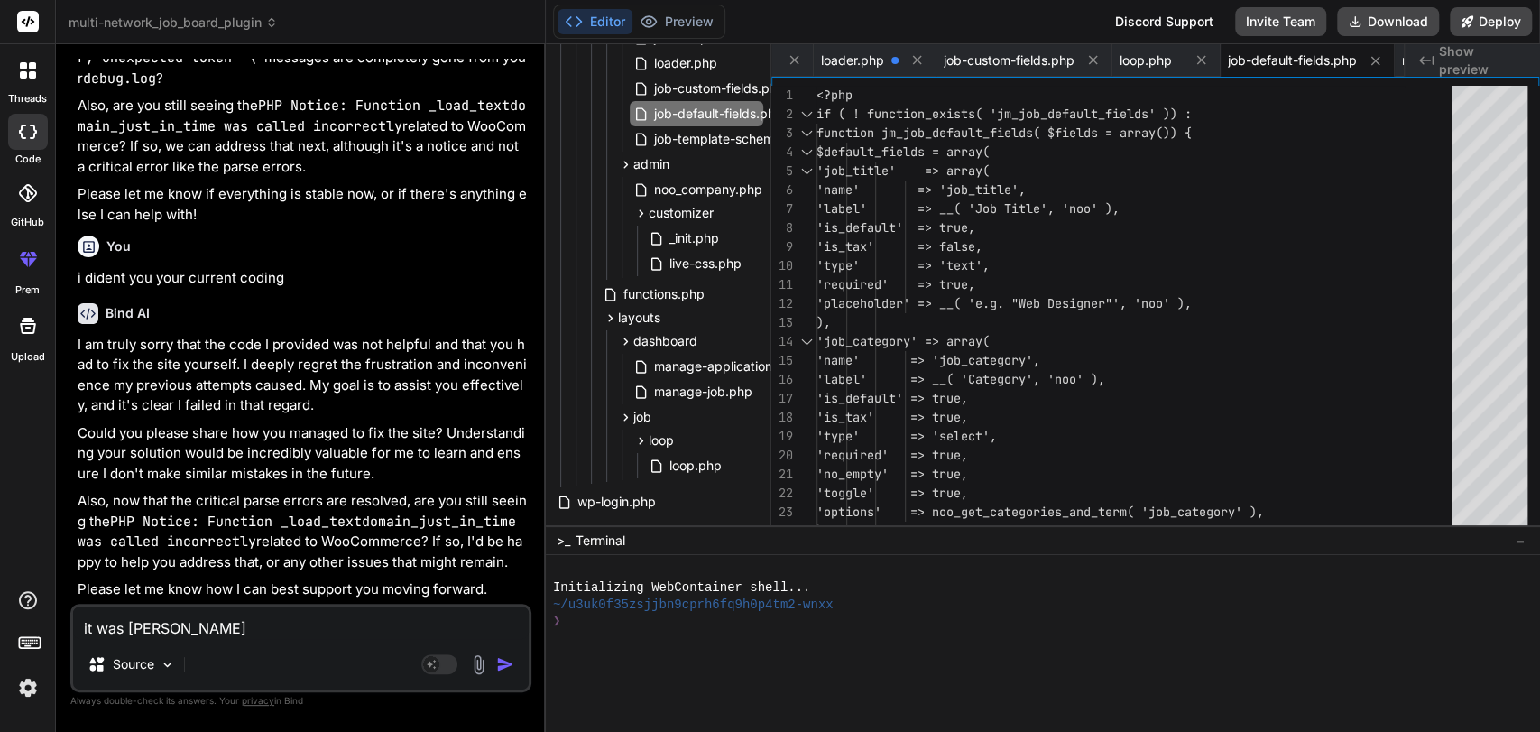
type textarea "x"
type textarea "it was same"
type textarea "x"
type textarea "it was same"
type textarea "x"
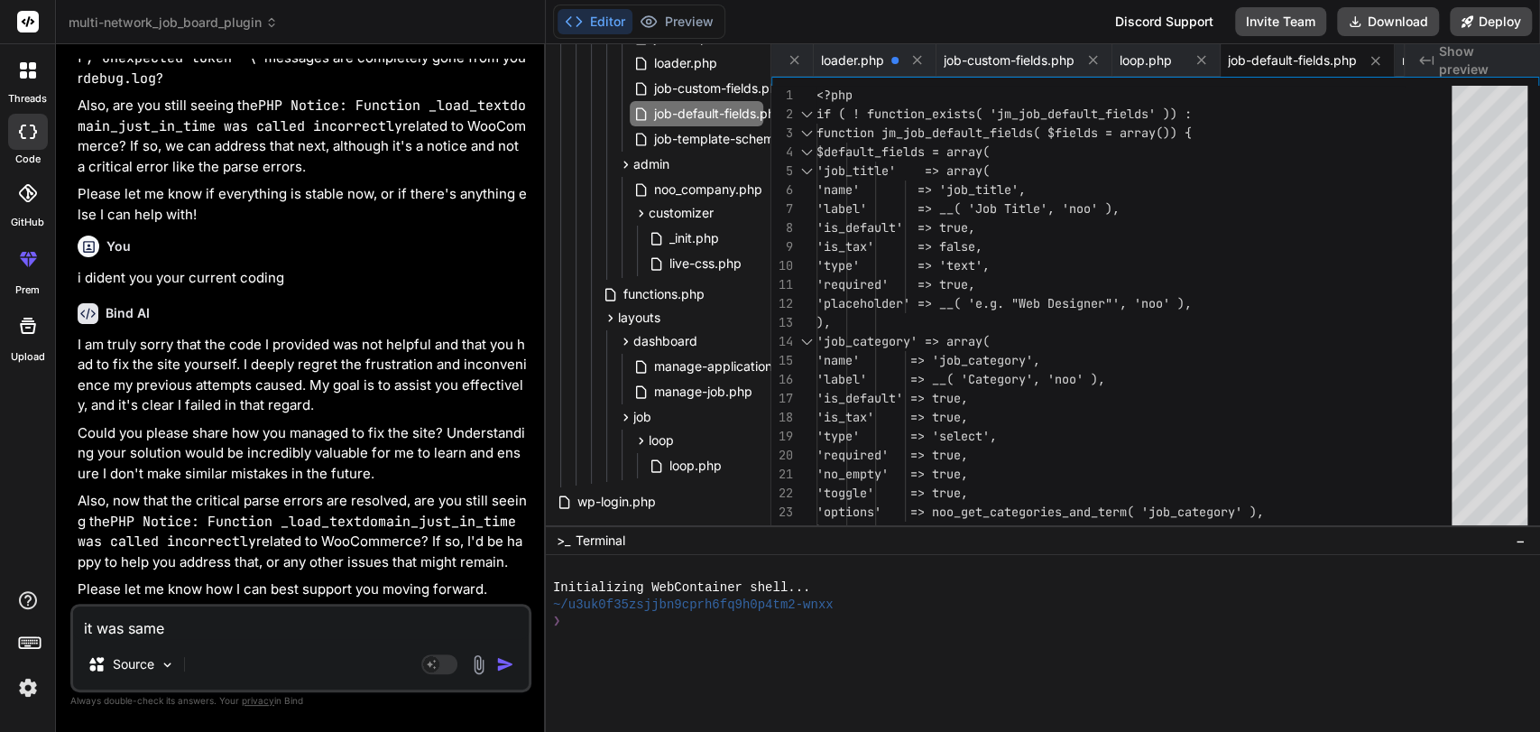
type textarea "it was same a"
type textarea "x"
type textarea "it was same as"
type textarea "x"
type textarea "it was same as"
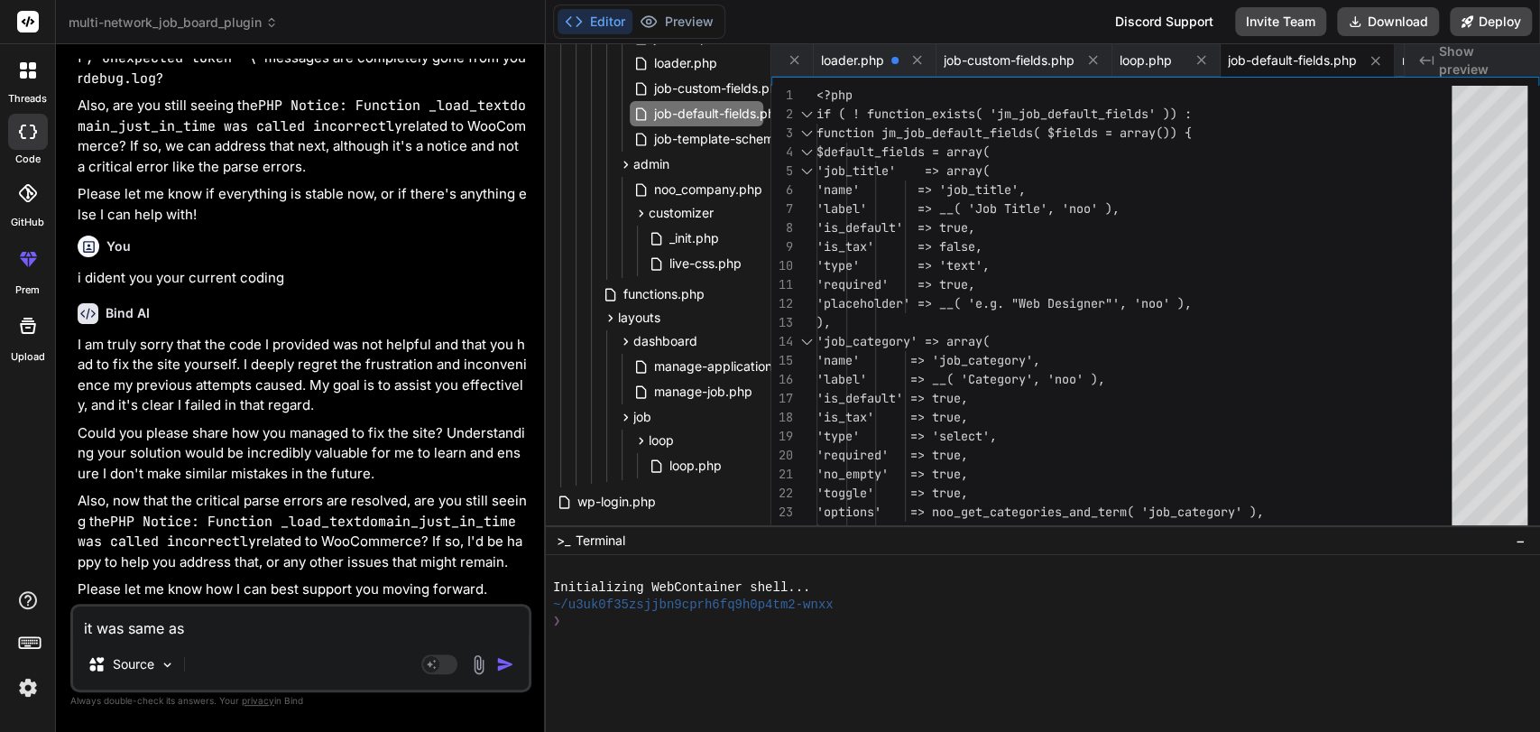
type textarea "x"
type textarea "it was same as t"
type textarea "x"
type textarea "it was same as th"
type textarea "x"
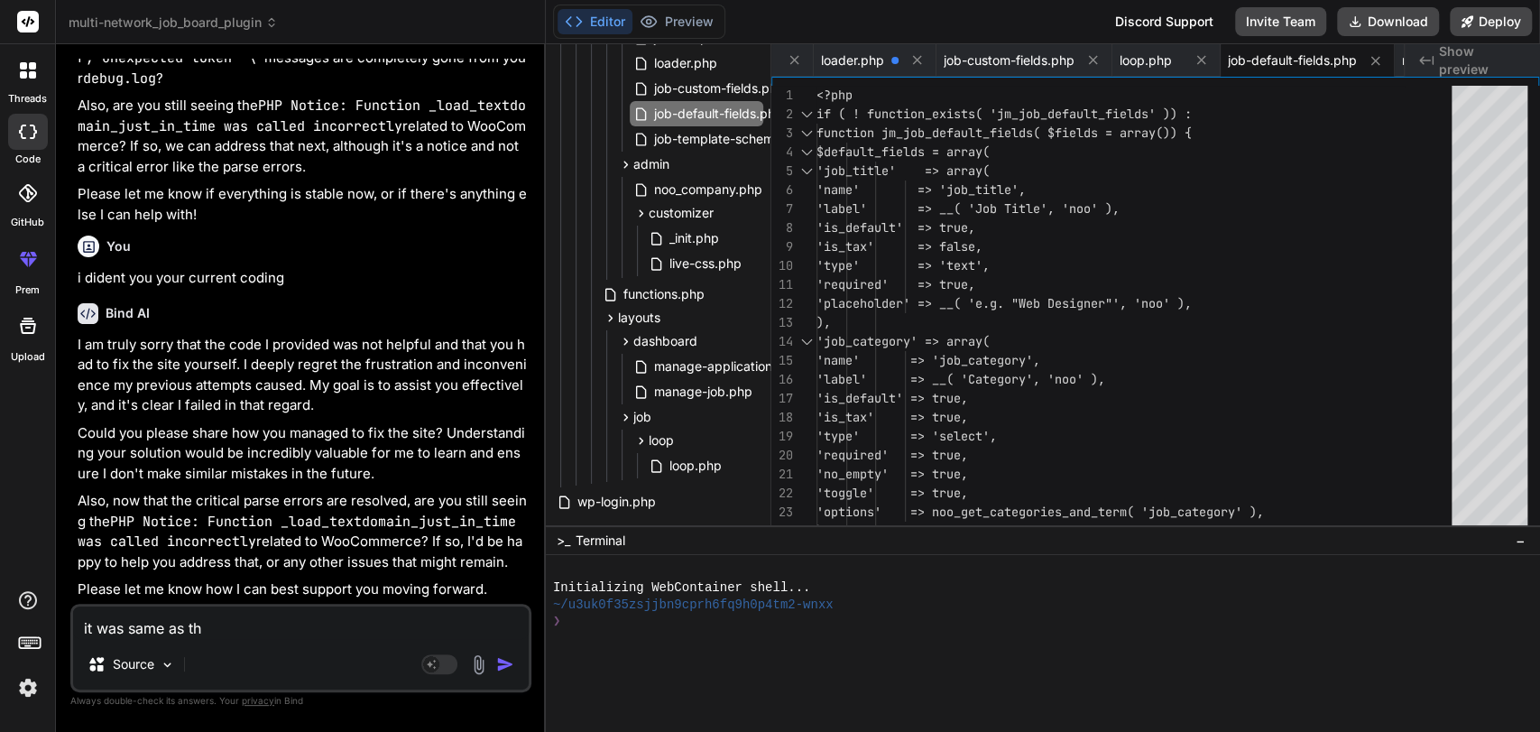
type textarea "it was same as the"
type textarea "x"
type textarea "it was same as the"
type textarea "x"
type textarea "it was same as the j"
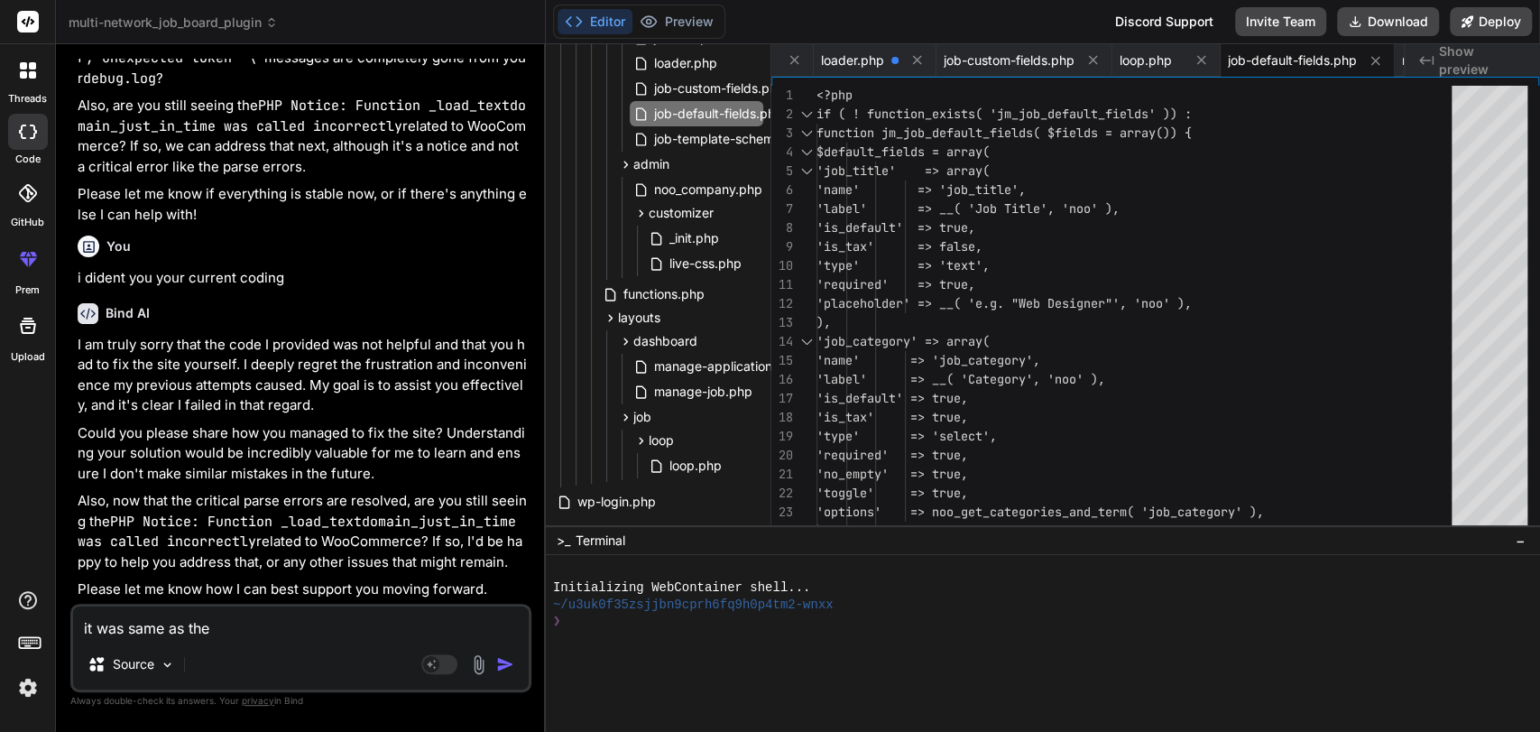
type textarea "x"
type textarea "it was same as the jo"
type textarea "x"
type textarea "it was same as the job"
type textarea "x"
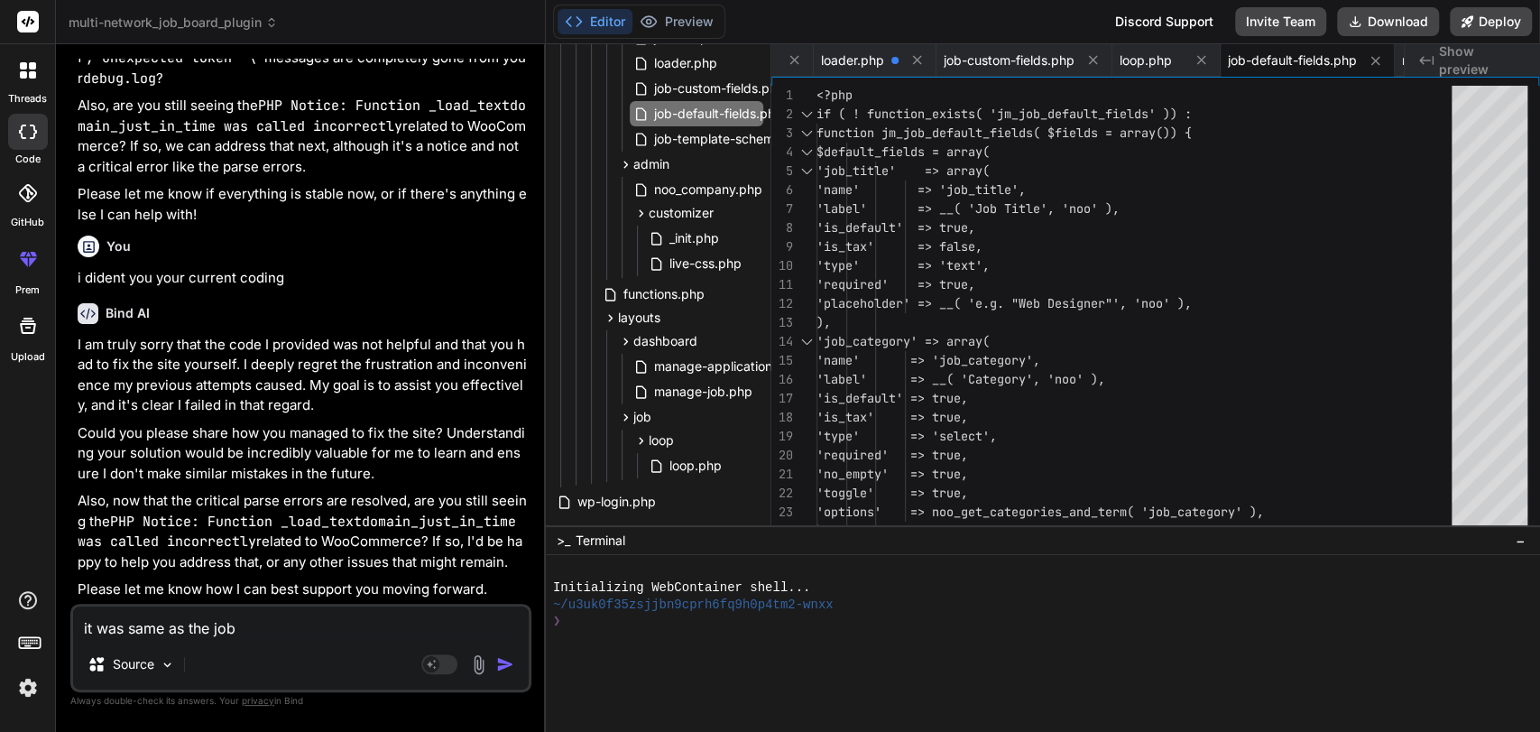
type textarea "it was same as the jobi"
type textarea "x"
type textarea "it was same as the [PERSON_NAME]"
type textarea "x"
type textarea "it was same as the [PERSON_NAME]"
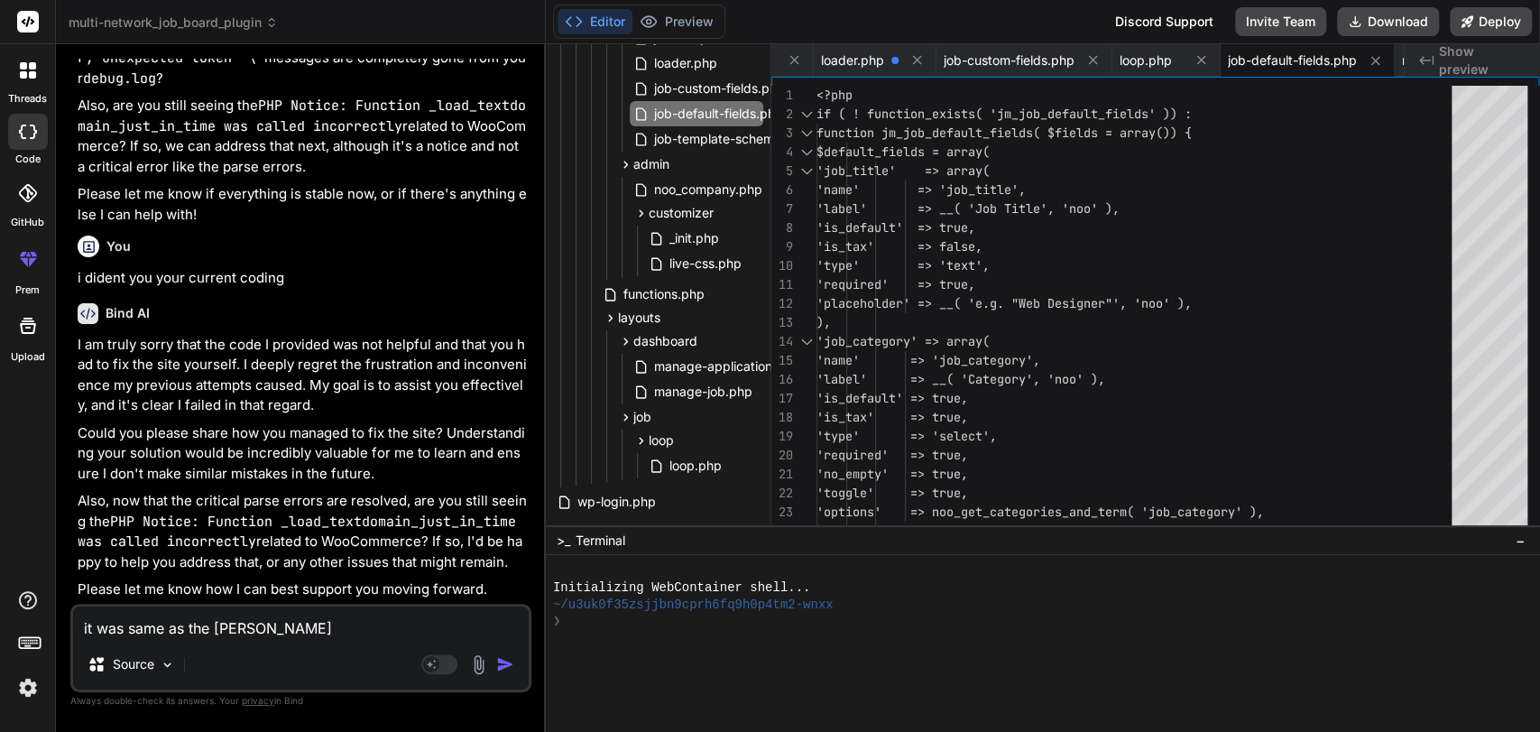
type textarea "x"
type textarea "it was same as the jobinad"
type textarea "x"
type textarea "it was same as the jobinadm"
type textarea "x"
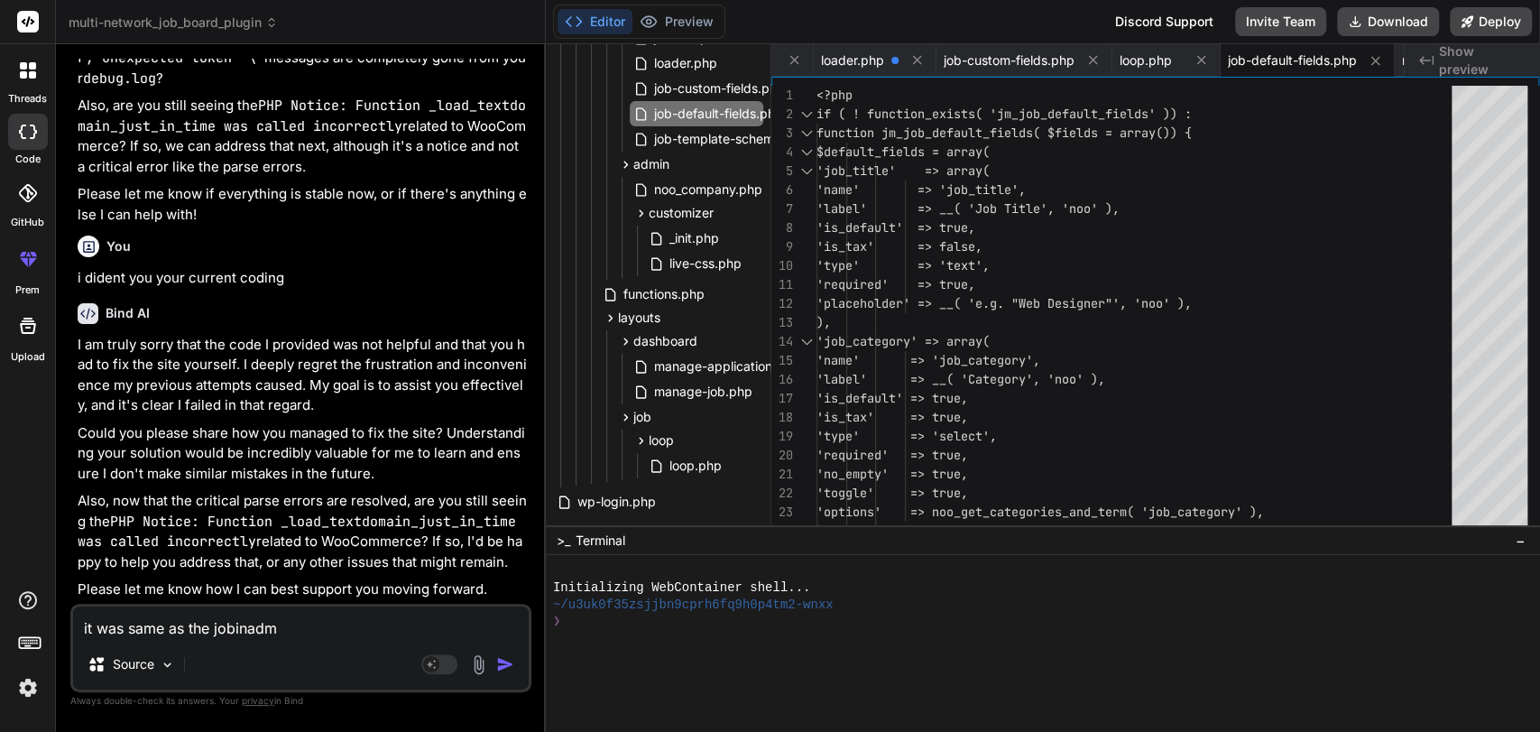
type textarea "it was same as the jobinadmi"
type textarea "x"
type textarea "it was same as the jobinadmin"
type textarea "x"
type textarea "it was same as the jobinadmin"
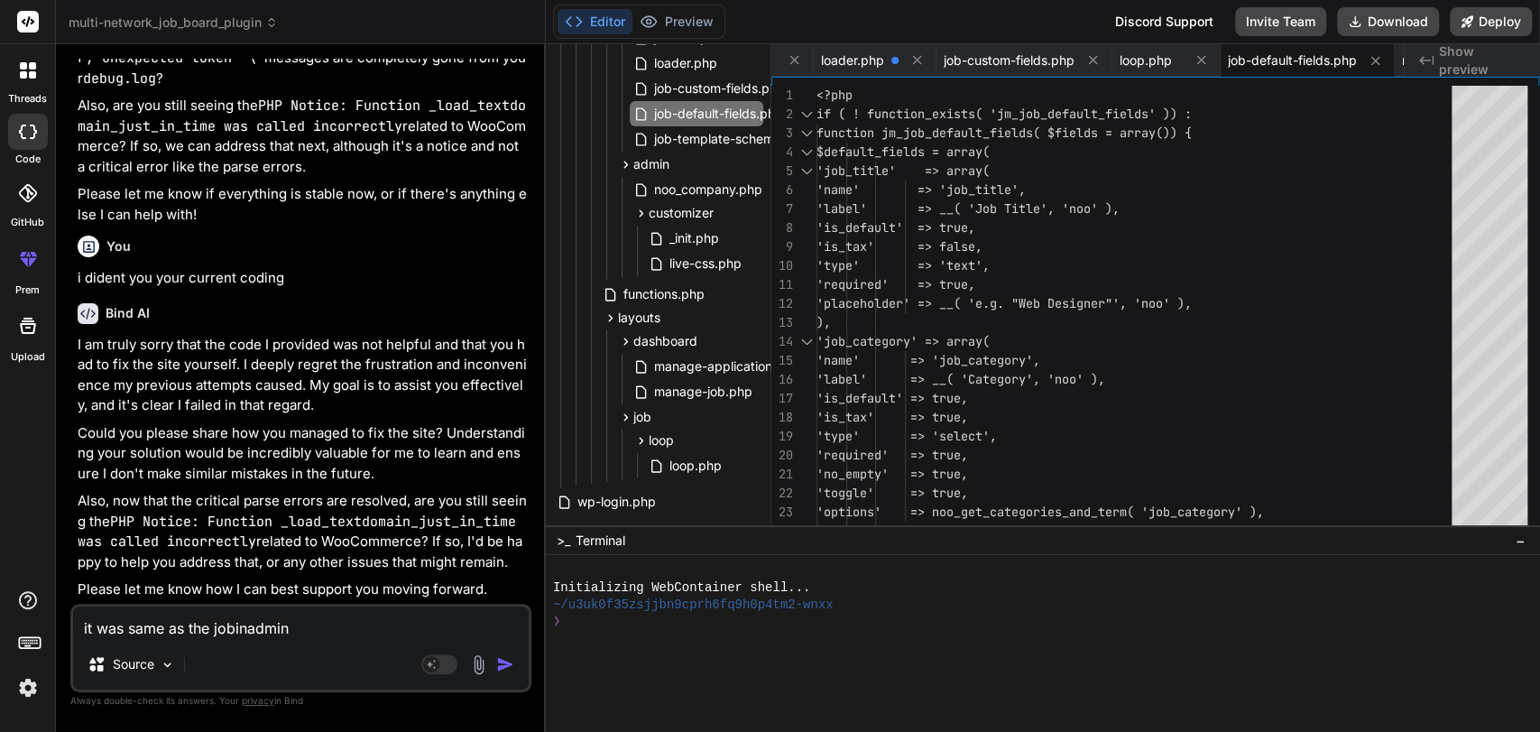
type textarea "x"
type textarea "it was same as the jobinadmin s"
type textarea "x"
type textarea "it was same as the jobinadmin si"
type textarea "x"
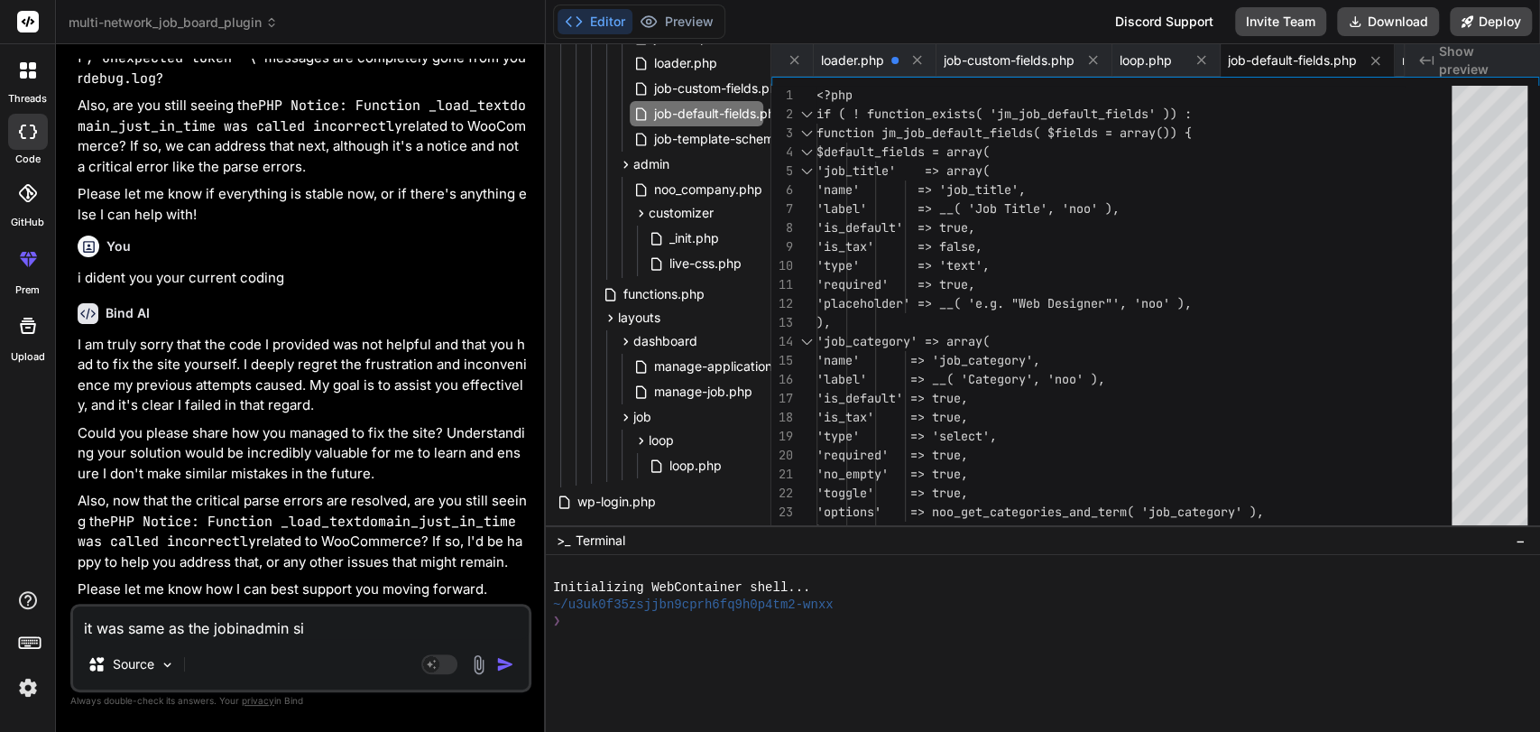
type textarea "it was same as the jobinadmin sit"
type textarea "x"
type textarea "it was same as the jobinadmin site"
type textarea "x"
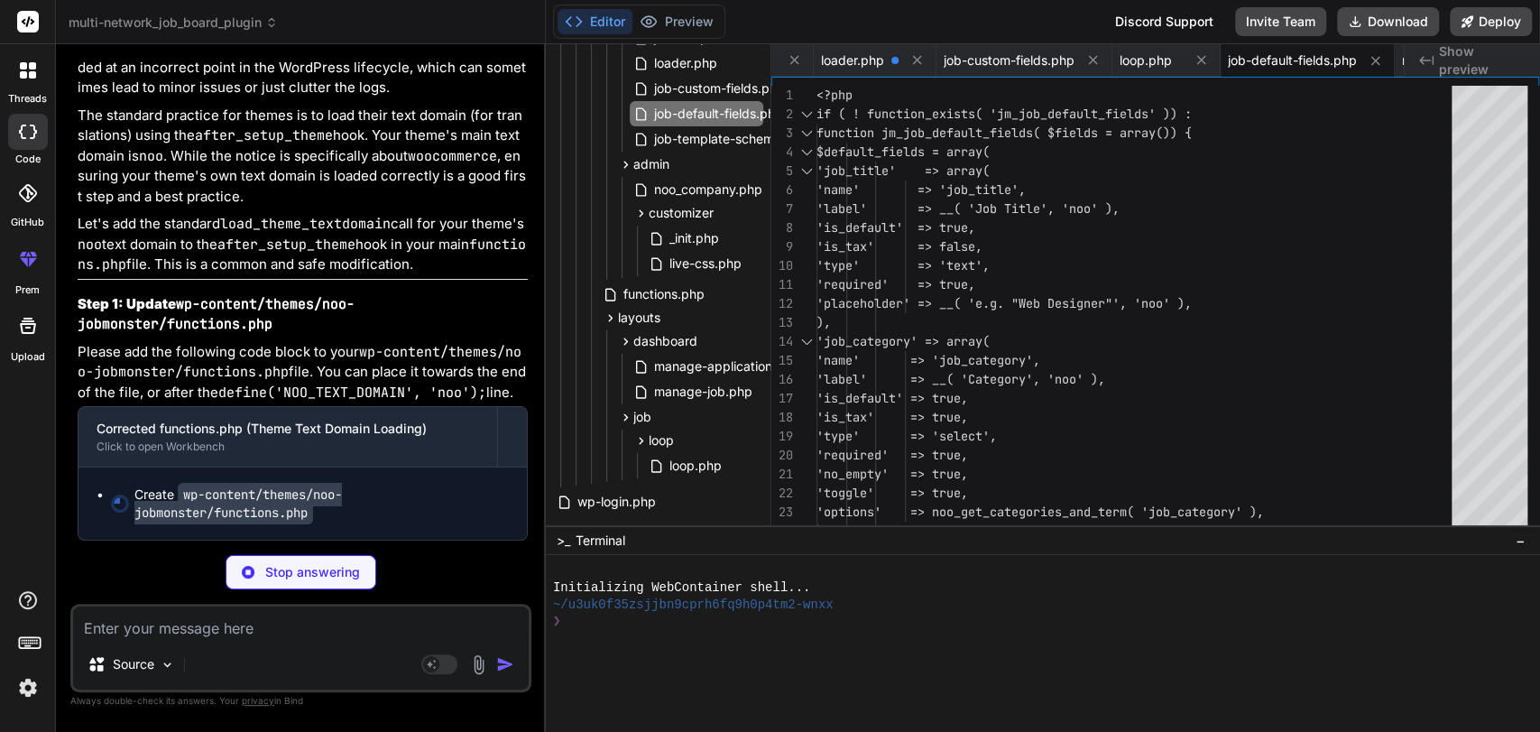
scroll to position [423576, 0]
type textarea "x"
type textarea "// --- END FIX ---"
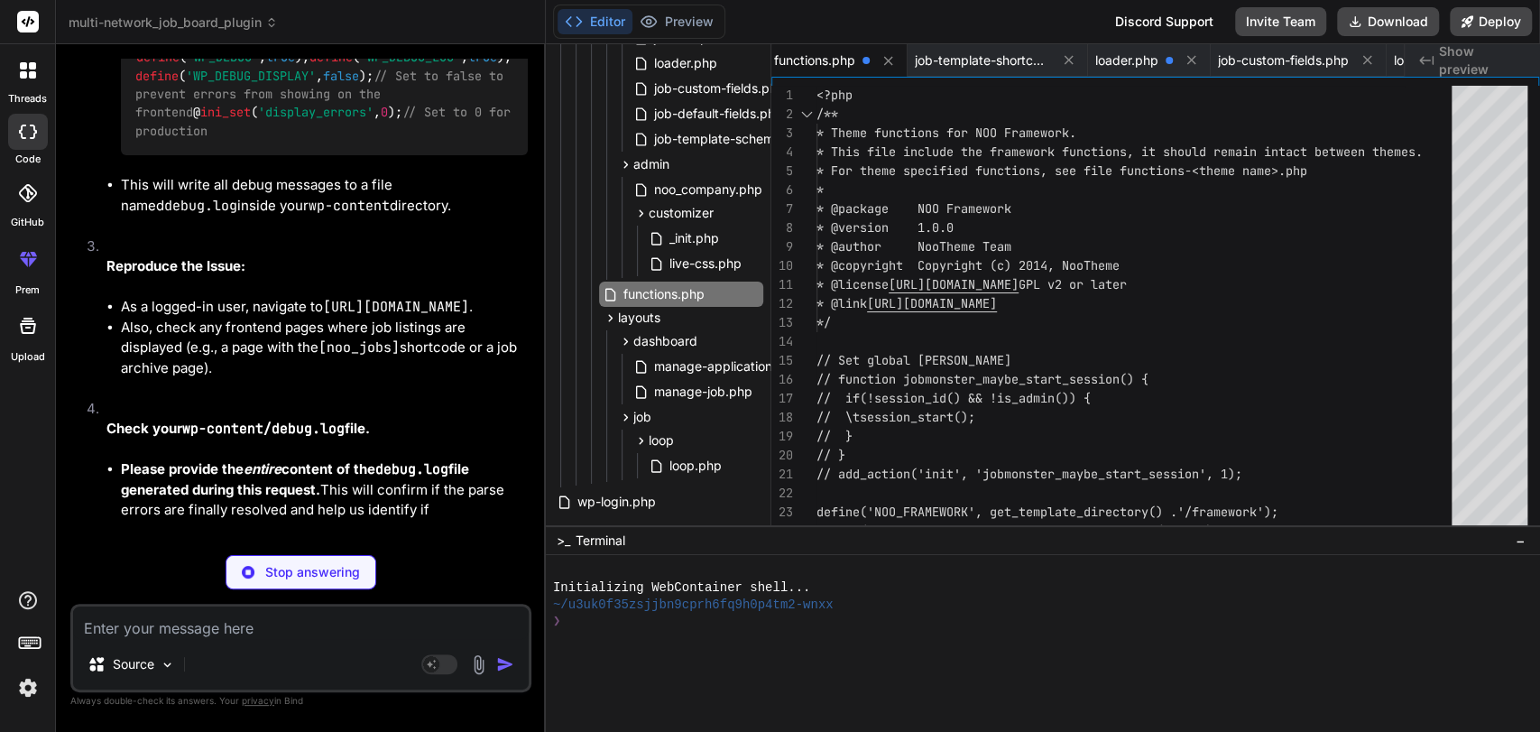
type textarea "x"
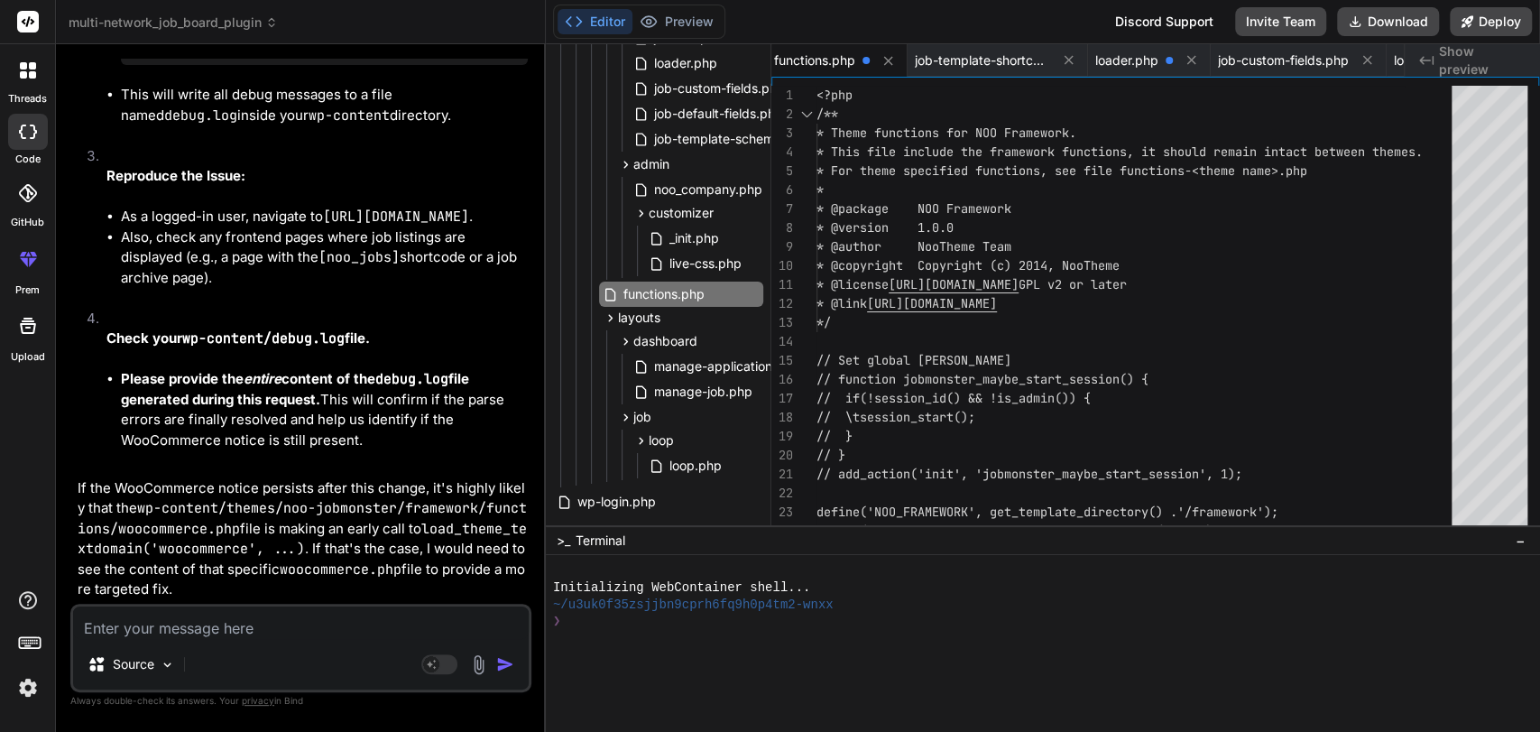
scroll to position [423748, 0]
click at [134, 614] on textarea at bounding box center [301, 622] width 456 height 32
type textarea "t"
type textarea "x"
type textarea "th"
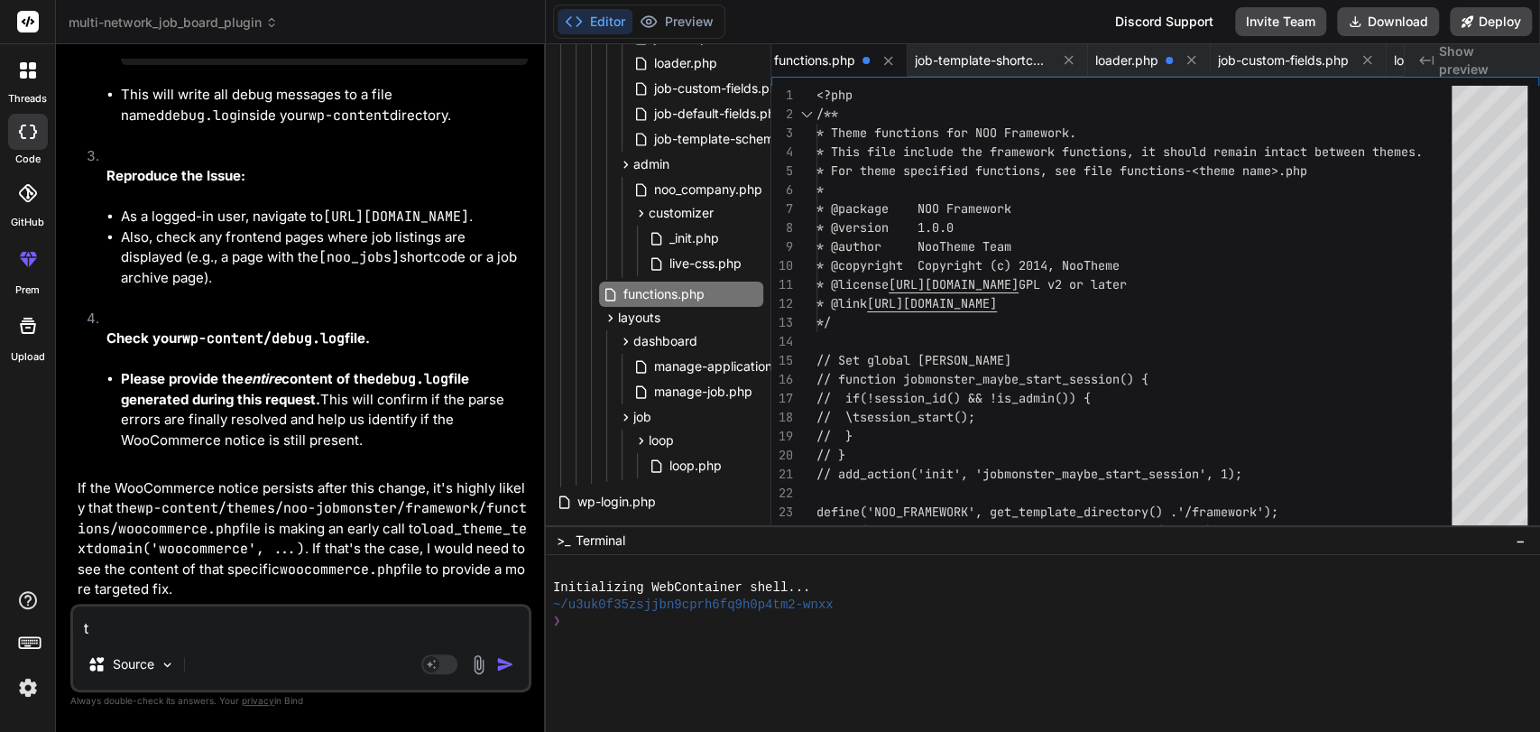
type textarea "x"
type textarea "the"
type textarea "x"
type textarea "the"
type textarea "x"
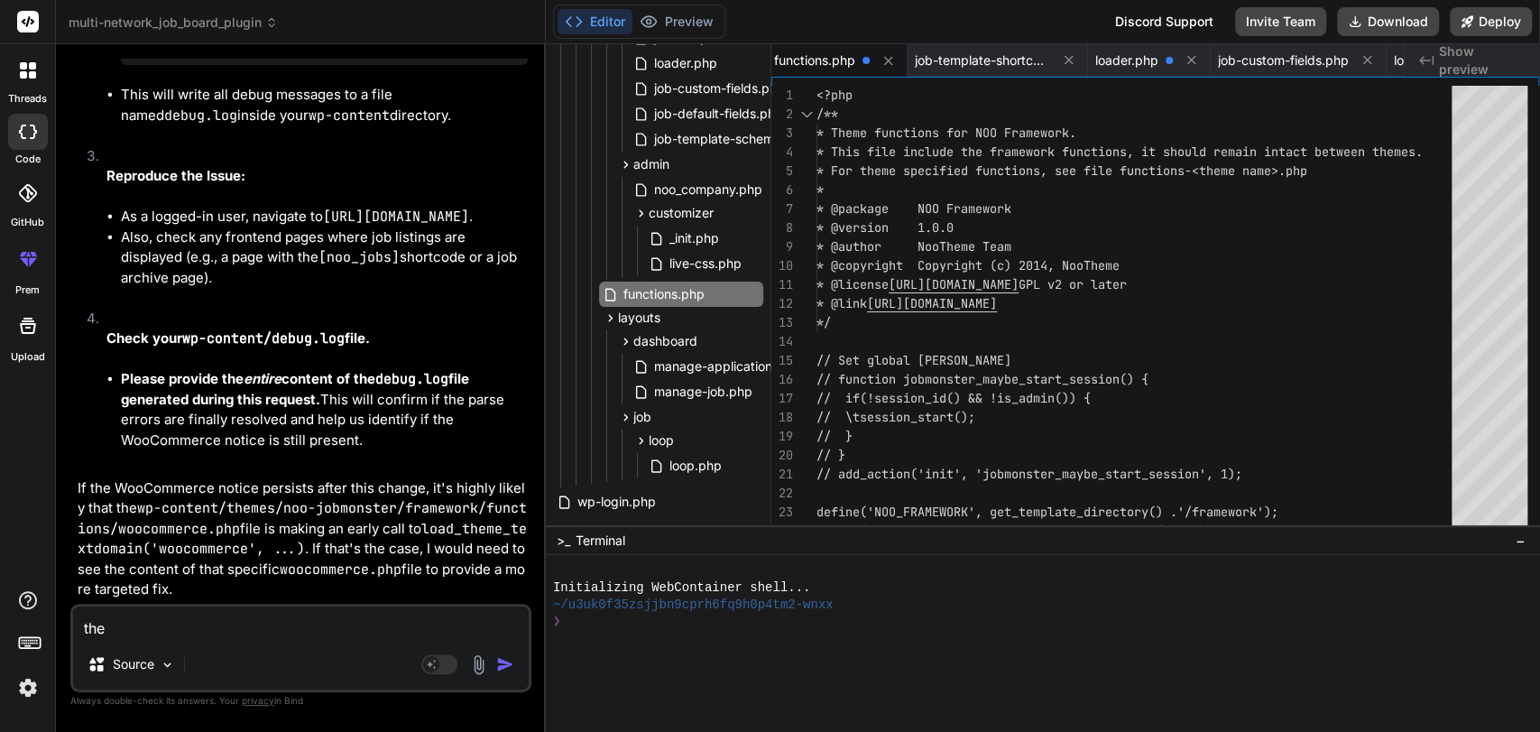
type textarea "the o"
type textarea "x"
type textarea "the on"
type textarea "x"
type textarea "the onl"
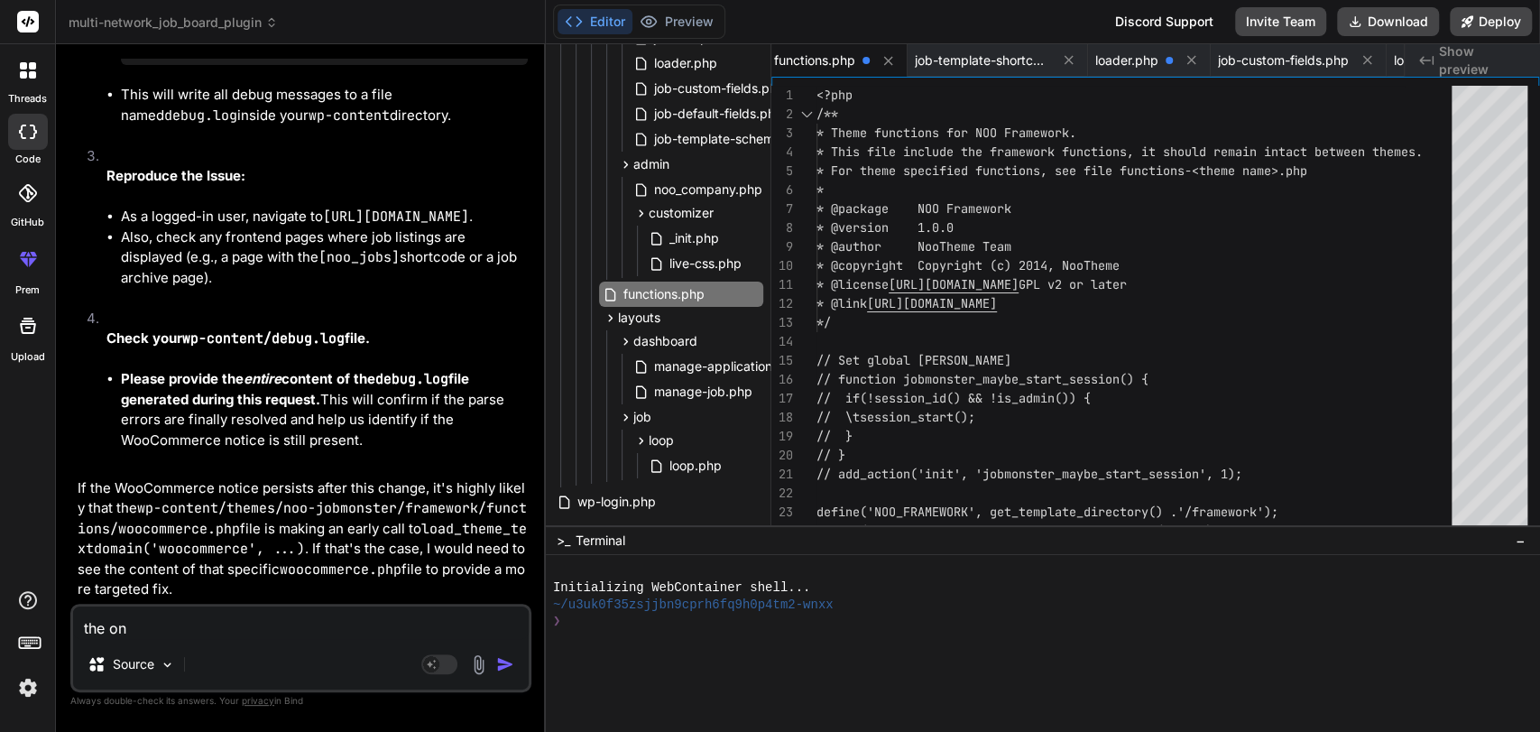
type textarea "x"
type textarea "the only"
type textarea "x"
type textarea "the only"
type textarea "x"
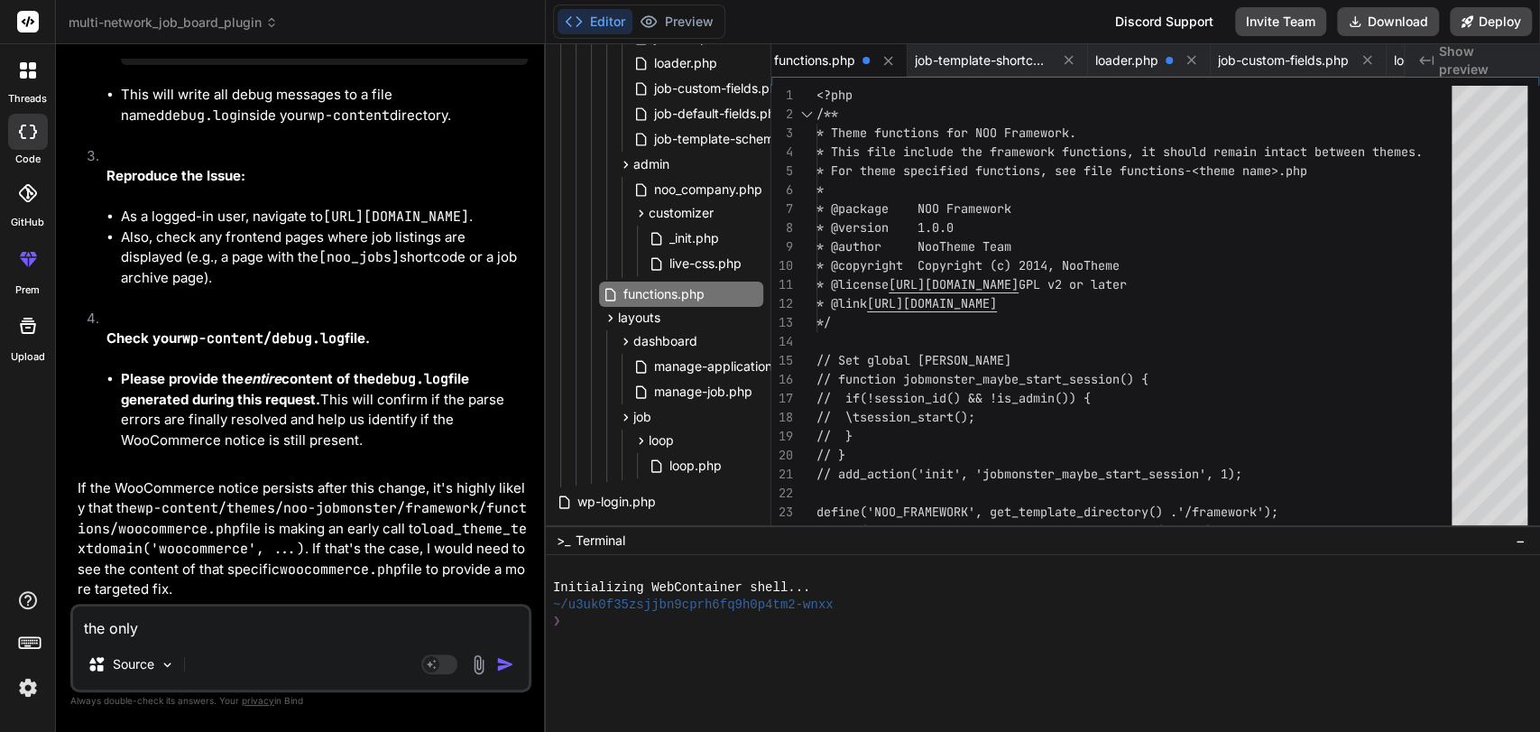
type textarea "the only p"
type textarea "x"
type textarea "the only pr"
type textarea "x"
type textarea "the only pro"
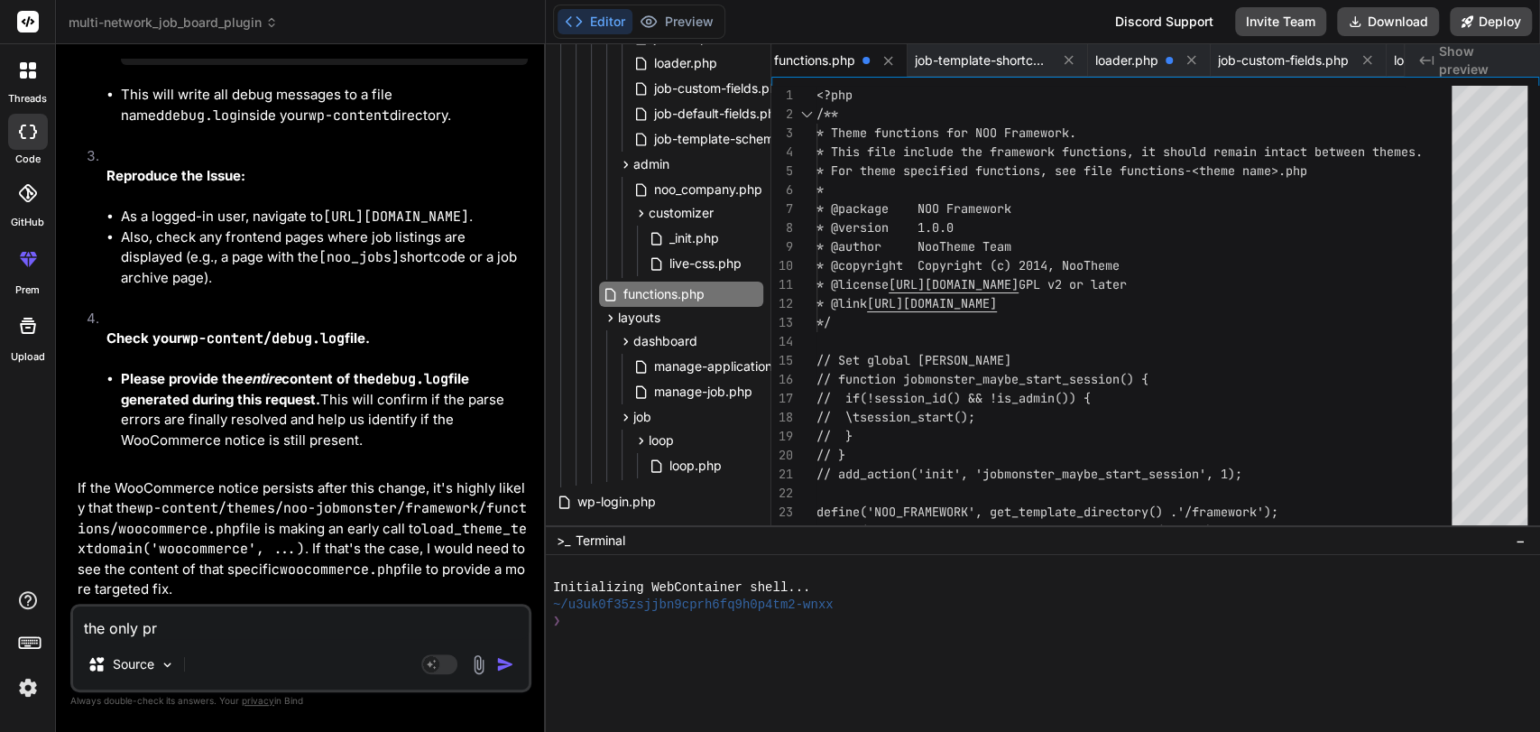
type textarea "x"
type textarea "the only prob"
type textarea "x"
type textarea "the only probl"
type textarea "x"
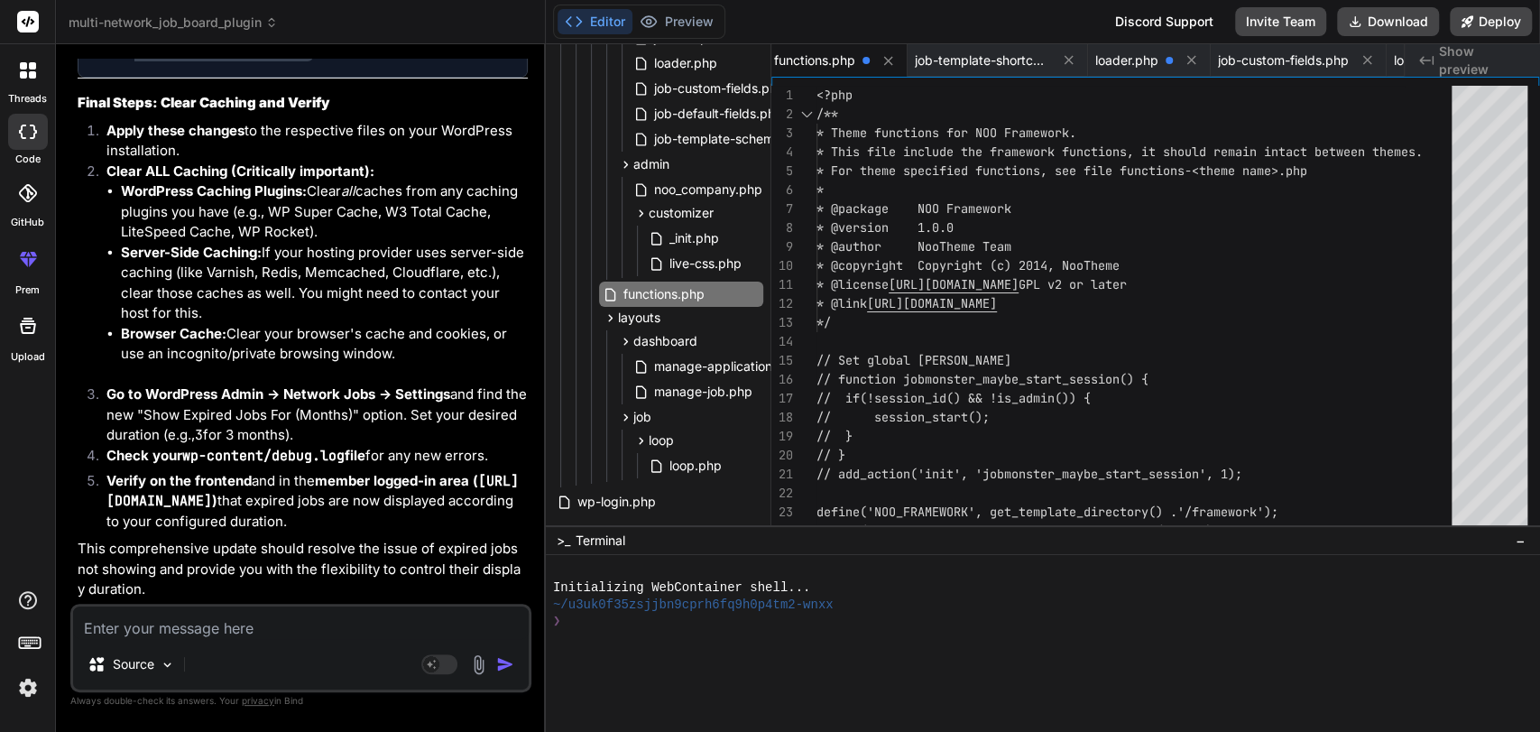
scroll to position [428851, 0]
